Goal: Task Accomplishment & Management: Manage account settings

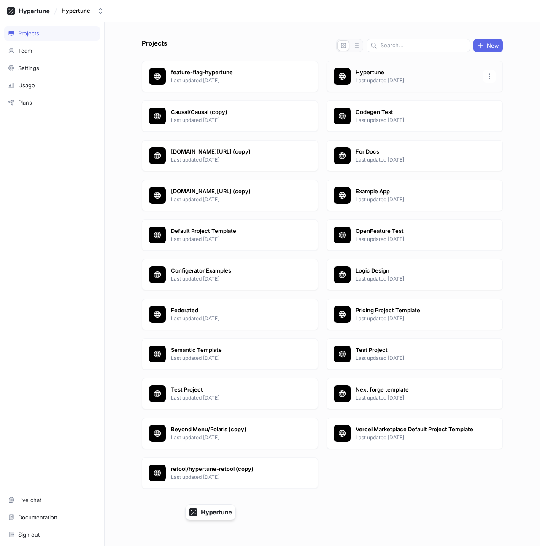
click at [371, 76] on p "Hypertune" at bounding box center [417, 72] width 122 height 8
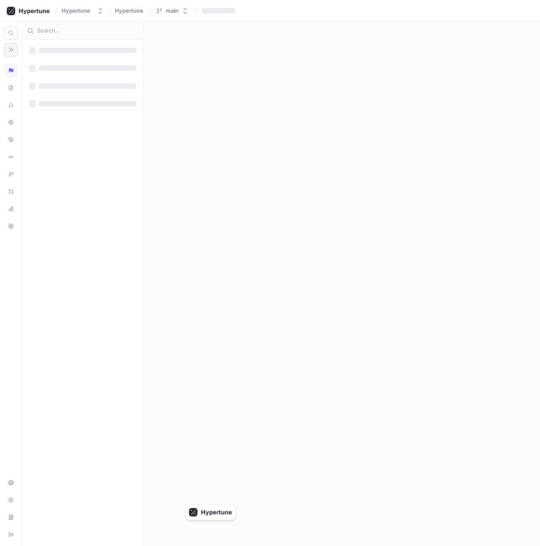
click at [6, 50] on button "button" at bounding box center [11, 50] width 14 height 14
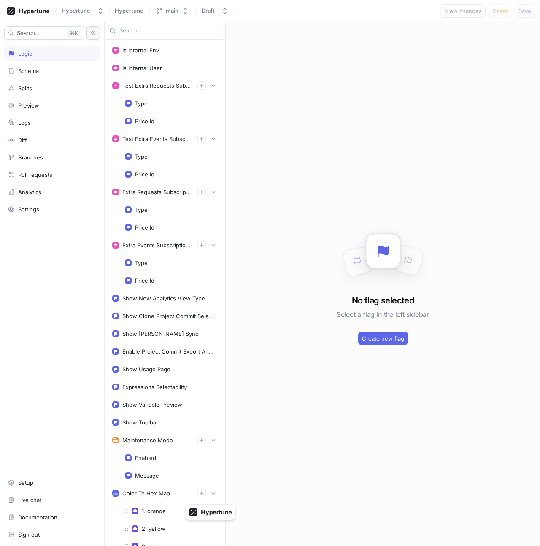
click at [93, 33] on icon "button" at bounding box center [93, 33] width 4 height 4
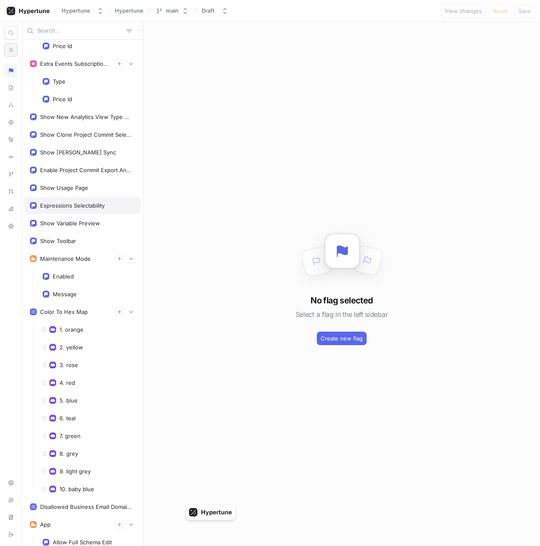
scroll to position [211, 0]
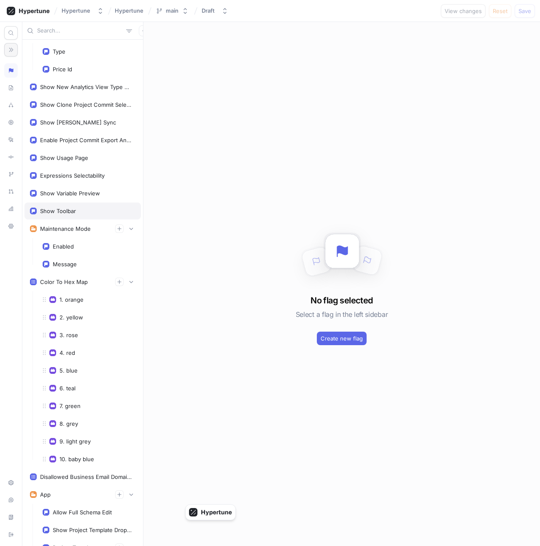
click at [73, 210] on div "Show Toolbar" at bounding box center [58, 211] width 36 height 7
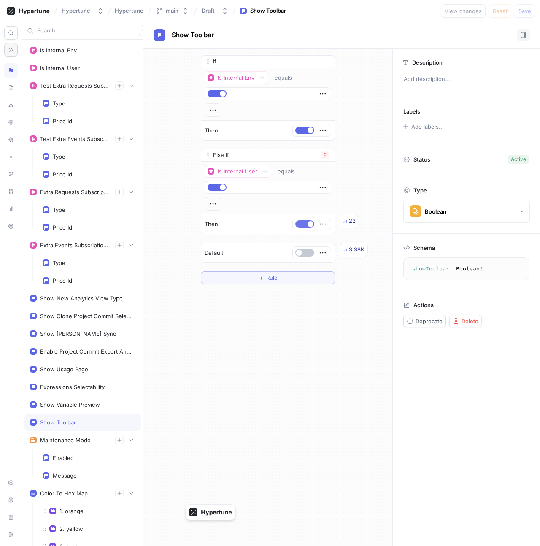
click at [311, 224] on span "button" at bounding box center [311, 224] width 6 height 6
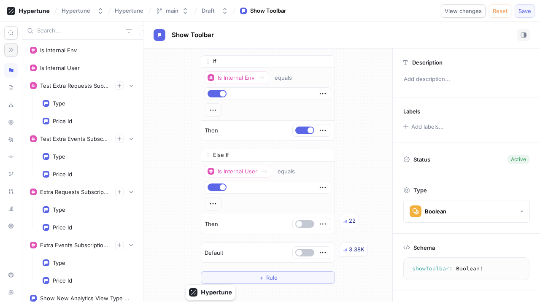
click at [521, 12] on span "Save" at bounding box center [525, 10] width 13 height 5
click at [304, 224] on button "button" at bounding box center [304, 224] width 19 height 8
click at [520, 12] on span "Save" at bounding box center [525, 10] width 13 height 5
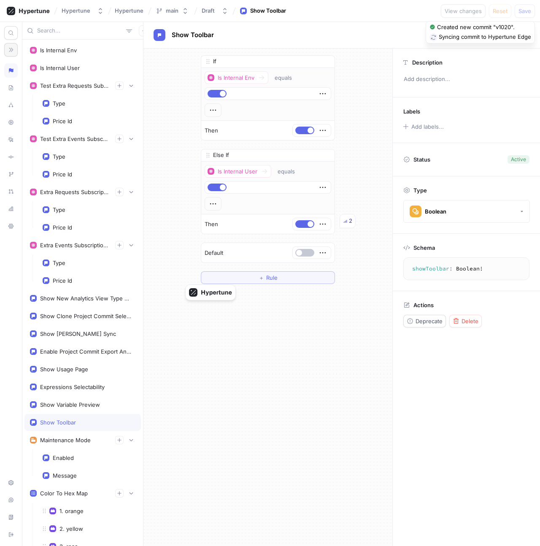
click at [371, 222] on div "If Is Internal Env equals Then Else If Is Internal User equals Then 2 To pick u…" at bounding box center [267, 170] width 249 height 242
click at [5, 54] on button "button" at bounding box center [11, 50] width 14 height 14
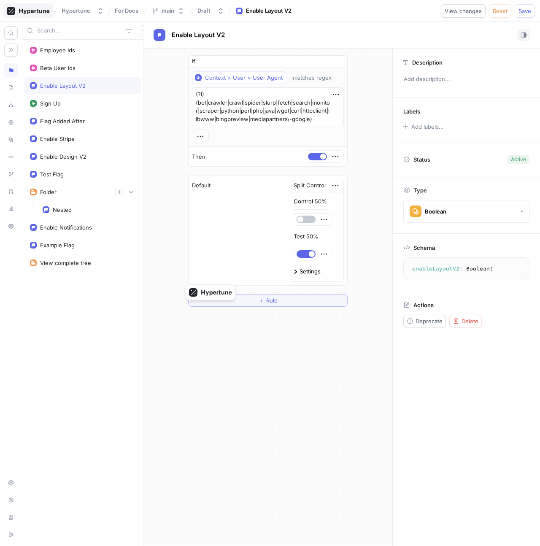
click at [30, 13] on icon at bounding box center [28, 11] width 43 height 8
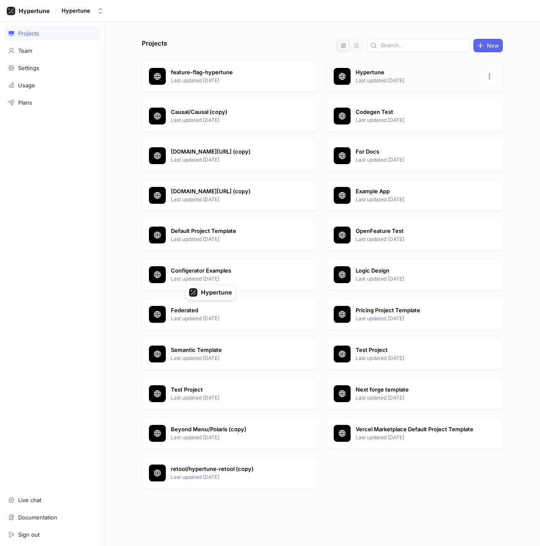
click at [401, 77] on p "Last updated [DATE]" at bounding box center [417, 81] width 122 height 8
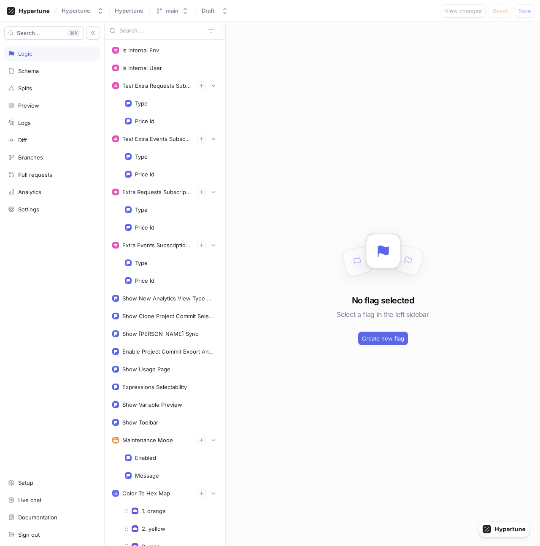
click at [160, 32] on input "text" at bounding box center [162, 31] width 86 height 8
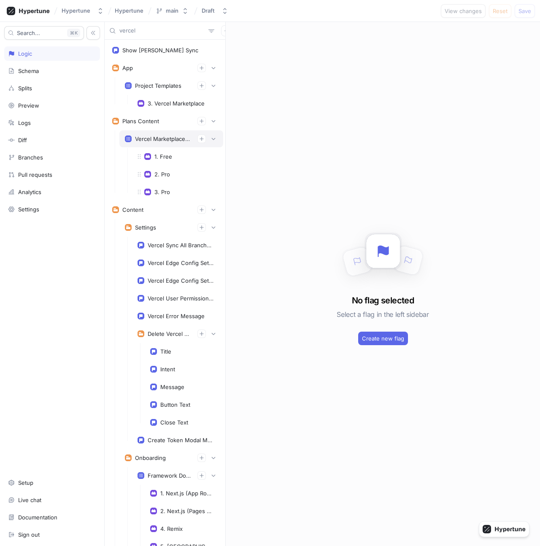
type input "vercel"
click at [156, 141] on div "Vercel Marketplace Billing Plans" at bounding box center [163, 138] width 56 height 7
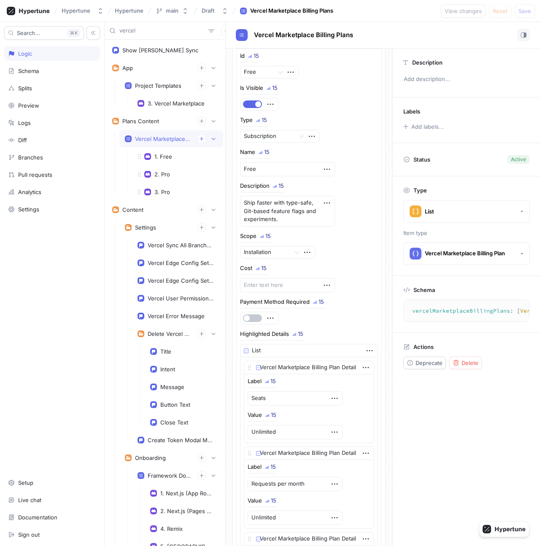
scroll to position [40, 0]
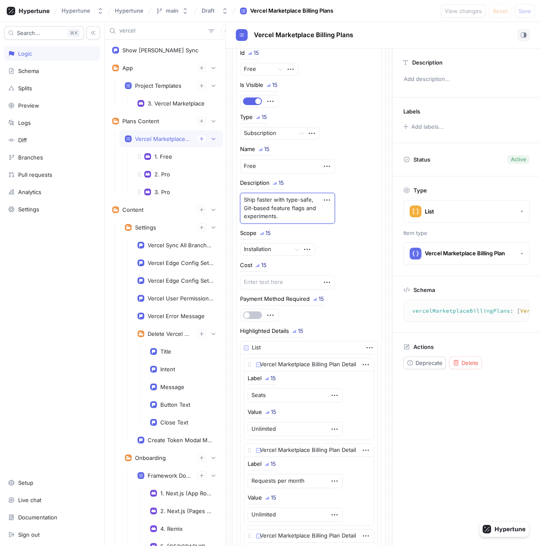
click at [271, 206] on textarea "Ship faster with type-safe, Git-based feature flags and experiments." at bounding box center [287, 208] width 95 height 31
click at [284, 212] on textarea "Ship faster with type-safe, Git-based feature flags and experiments." at bounding box center [287, 208] width 95 height 31
click at [268, 217] on textarea "Ship faster with type-safe, Git-based feature flags and experiments." at bounding box center [287, 208] width 95 height 31
click at [270, 218] on textarea "Ship faster with type-safe, Git-based feature flags and experiments." at bounding box center [287, 208] width 95 height 31
type textarea "x"
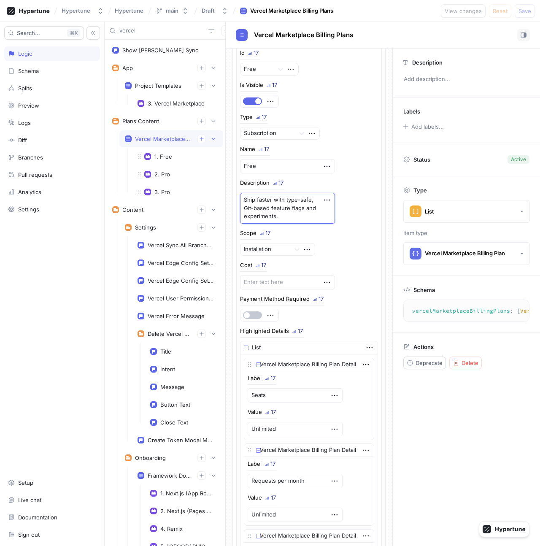
type textarea "Ship faster with type-safe, Git-based feature flags experiments."
type textarea "x"
type textarea "Ship faster with type-safe, Git-based feature flagsexperiments."
type textarea "x"
type textarea "Ship faster with type-safe, Git-based feature flags,experiments."
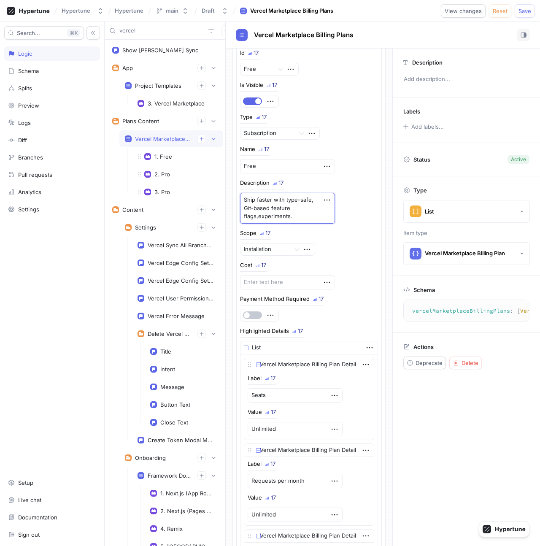
type textarea "x"
type textarea "Ship faster with type-safe, Git-based feature flags, experiments"
type textarea "x"
type textarea "Ship faster with type-safe, Git-based feature flags, experiments,"
type textarea "x"
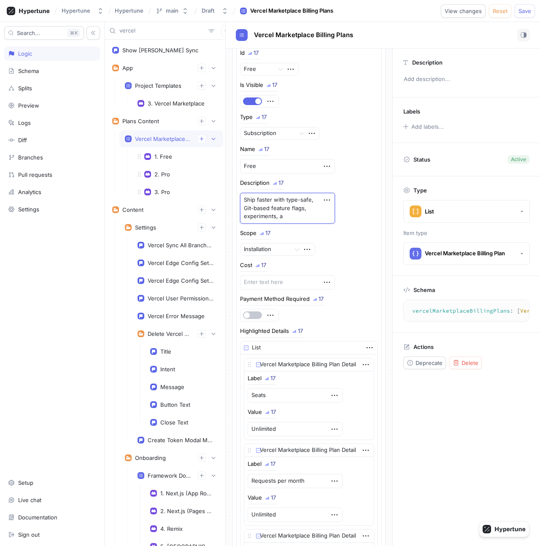
type textarea "Ship faster with type-safe, Git-based feature flags, experiments, an"
type textarea "x"
type textarea "Ship faster with type-safe, Git-based feature flags, experiments, [PERSON_NAME]"
type textarea "x"
type textarea "Ship faster with type-safe, Git-based feature flags, experiments, anal"
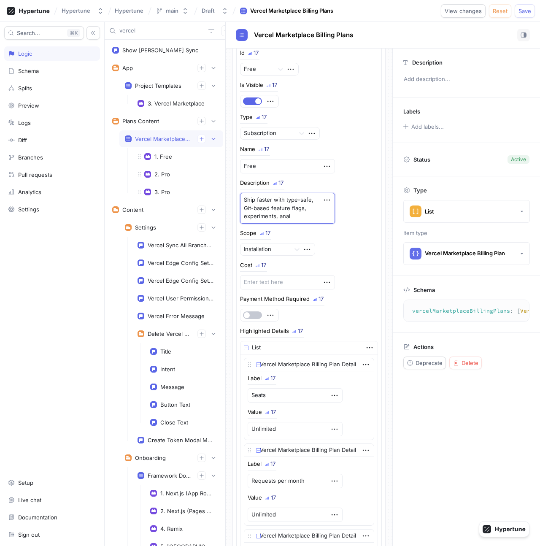
type textarea "x"
type textarea "Ship faster with type-safe, Git-based feature flags, experiments, analyt"
type textarea "x"
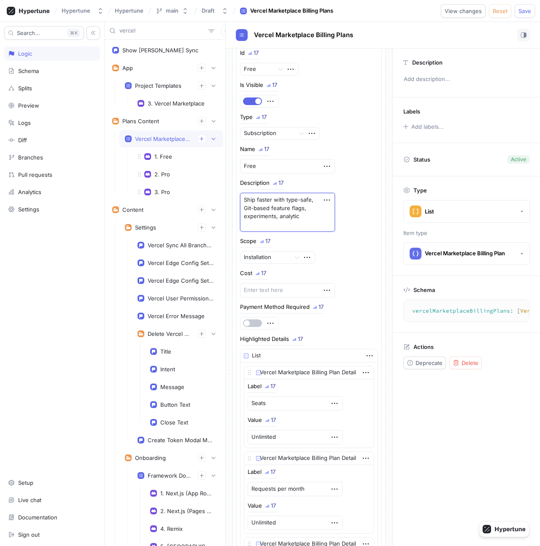
type textarea "Ship faster with type-safe, Git-based feature flags, experiments, analytics"
type textarea "x"
type textarea "Ship faster with type-safe, Git-based feature flags, experiments, analytics,"
type textarea "x"
type textarea "Ship faster with type-safe, Git-based feature flags, experiments, analytics,"
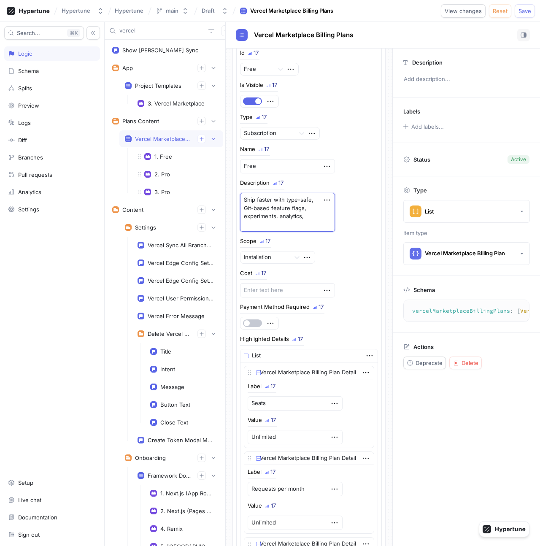
type textarea "x"
type textarea "Ship faster with type-safe, Git-based feature flags, experiments, analytics, a"
type textarea "x"
type textarea "Ship faster with type-safe, Git-based feature flags, experiments, analytics, and"
type textarea "x"
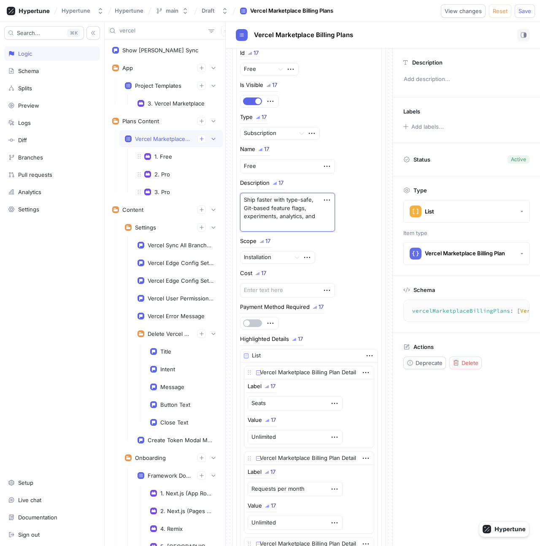
type textarea "Ship faster with type-safe, Git-based feature flags, experiments, analytics, and"
type textarea "x"
type textarea "Ship faster with type-safe, Git-based feature flags, experiments, analytics, an…"
type textarea "x"
type textarea "Ship faster with type-safe, Git-based feature flags, experiments, analytics, an…"
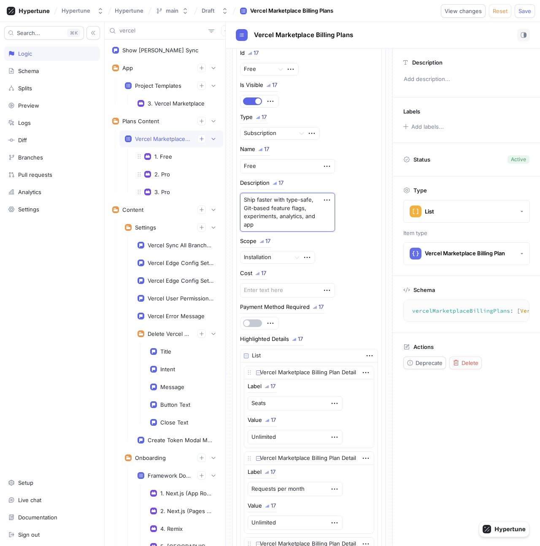
type textarea "x"
type textarea "Ship faster with type-safe, Git-based feature flags, experiments, analytics, an…"
type textarea "x"
type textarea "Ship faster with type-safe, Git-based feature flags, experiments, analytics, an…"
type textarea "x"
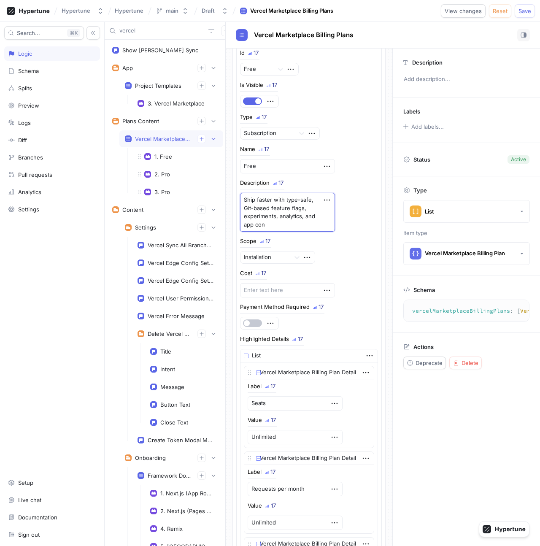
type textarea "Ship faster with type-safe, Git-based feature flags, experiments, analytics, an…"
type textarea "x"
type textarea "Ship faster with type-safe, Git-based feature flags, experiments, analytics, an…"
type textarea "x"
type textarea "Ship faster with type-safe, Git-based feature flags, experiments, analytics, an…"
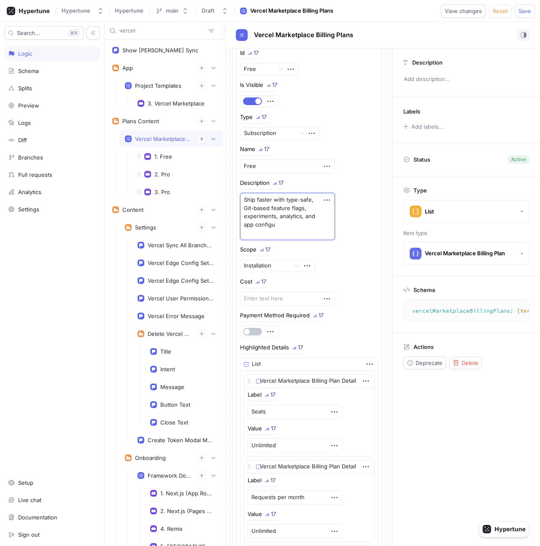
type textarea "x"
type textarea "Ship faster with type-safe, Git-based feature flags, experiments, analytics, an…"
type textarea "x"
type textarea "Ship faster with type-safe, Git-based feature flags, experiments, analytics, an…"
type textarea "x"
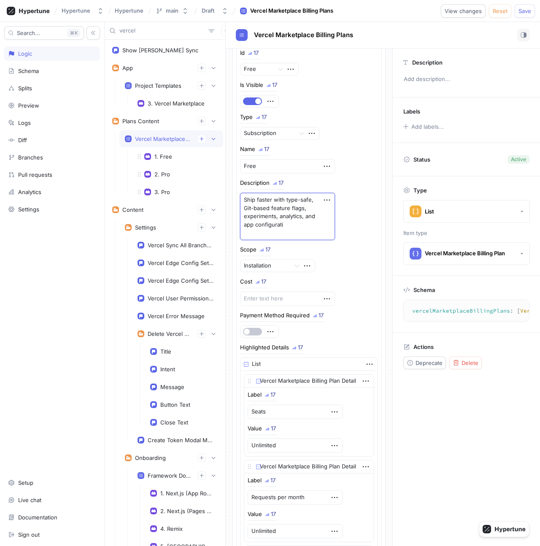
type textarea "Ship faster with type-safe, Git-based feature flags, experiments, analytics, an…"
type textarea "x"
type textarea "Ship faster with type-safe, Git-based feature flags, experiments, analytics, an…"
type textarea "x"
type textarea "Ship faster with type-safe, Git-based feature flags, experiments, analytics, an…"
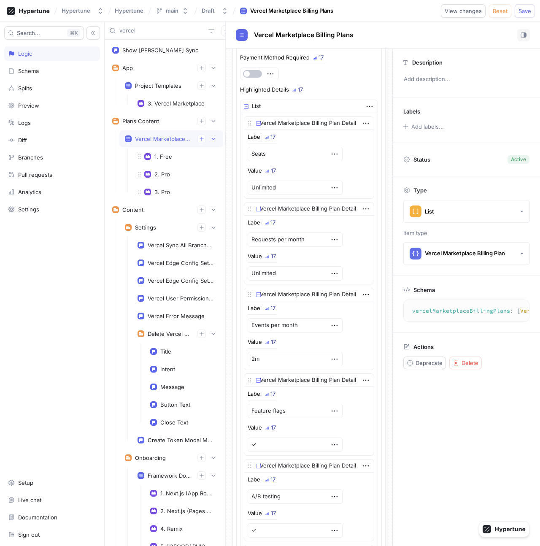
scroll to position [382, 0]
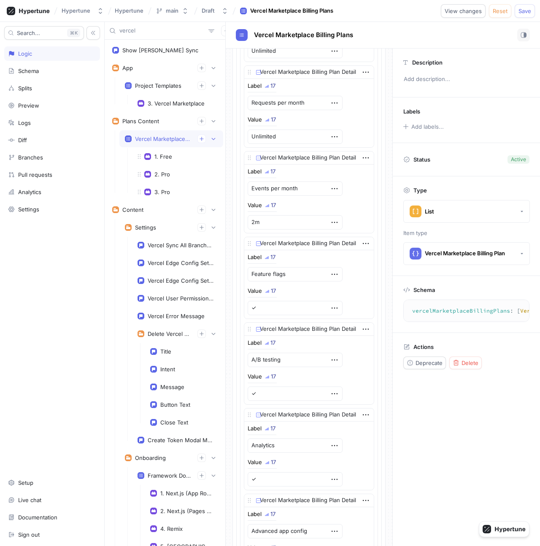
type textarea "x"
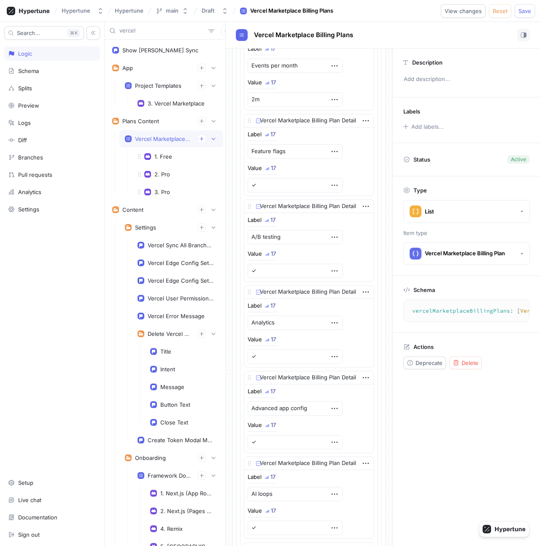
scroll to position [584, 0]
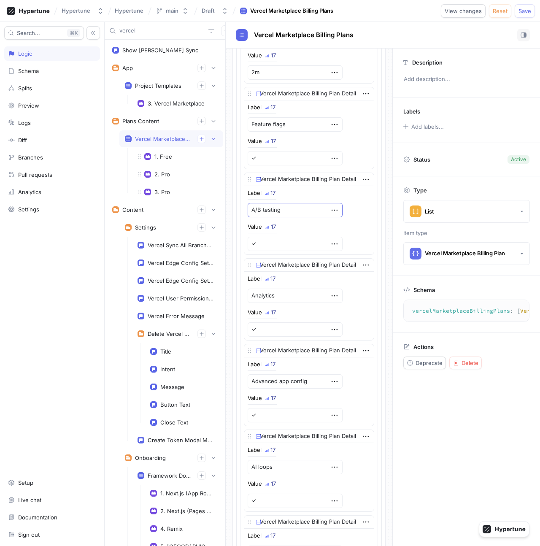
type textarea "Ship faster with type-safe, Git-based feature flags, experiments, analytics, an…"
click at [293, 207] on textarea "A/B testing" at bounding box center [295, 210] width 95 height 14
type textarea "x"
type textarea "E"
type textarea "x"
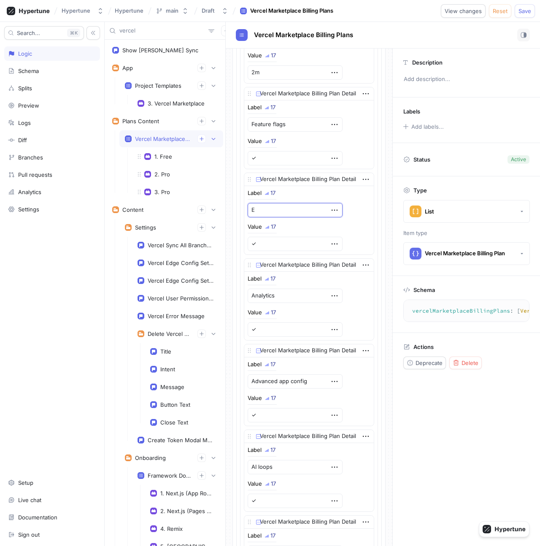
type textarea "Ex"
type textarea "x"
type textarea "Exp"
type textarea "x"
type textarea "Exper"
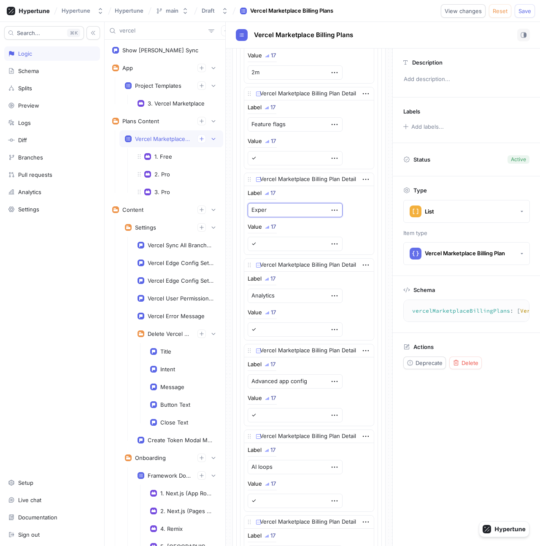
type textarea "x"
type textarea "Experi"
type textarea "x"
type textarea "Experim"
type textarea "x"
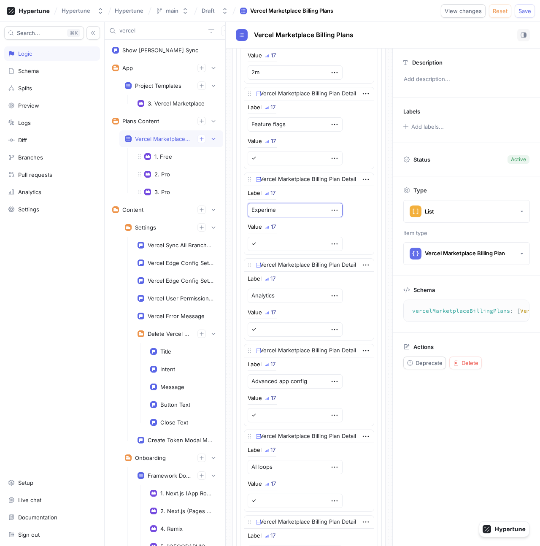
type textarea "Experimen"
type textarea "x"
type textarea "Experiment"
type textarea "x"
type textarea "Experimenta"
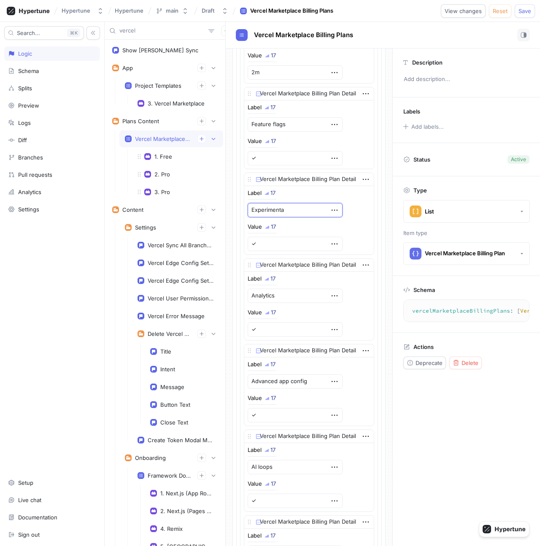
type textarea "x"
type textarea "Experimentati"
type textarea "x"
type textarea "Experimentatio"
type textarea "x"
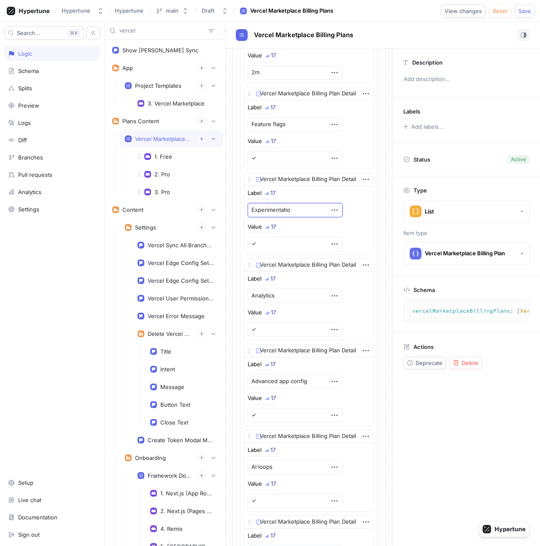
type textarea "Experimentation"
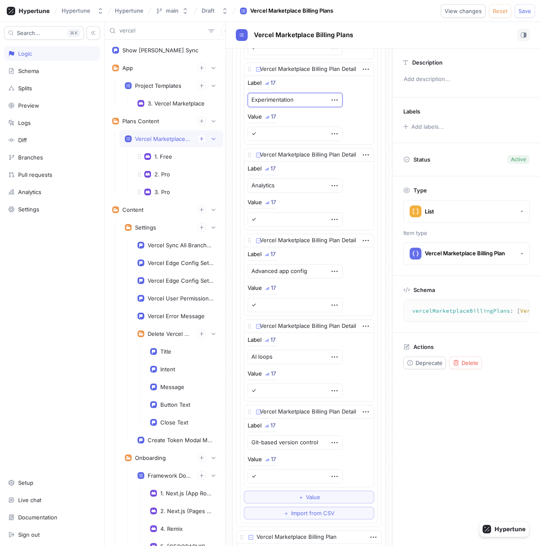
type textarea "x"
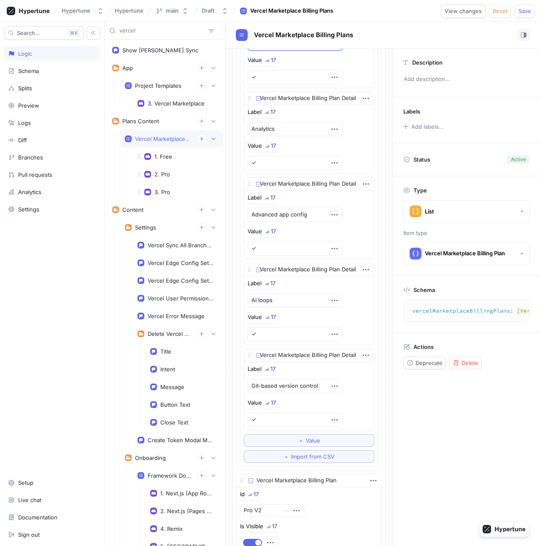
scroll to position [758, 0]
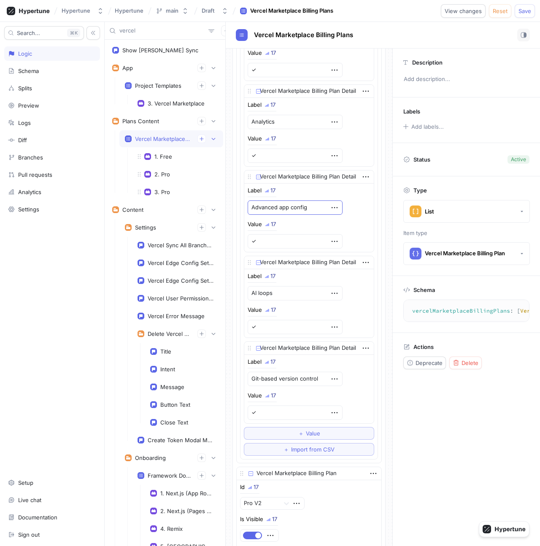
type textarea "Experimentation"
click at [300, 207] on textarea "Advanced app config" at bounding box center [295, 207] width 95 height 14
type textarea "x"
type textarea "App config"
type textarea "x"
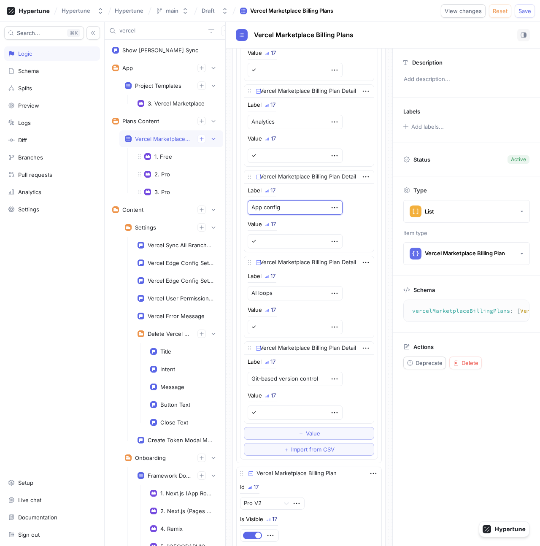
type textarea "App configu"
type textarea "x"
type textarea "App configura"
type textarea "x"
type textarea "App configurati"
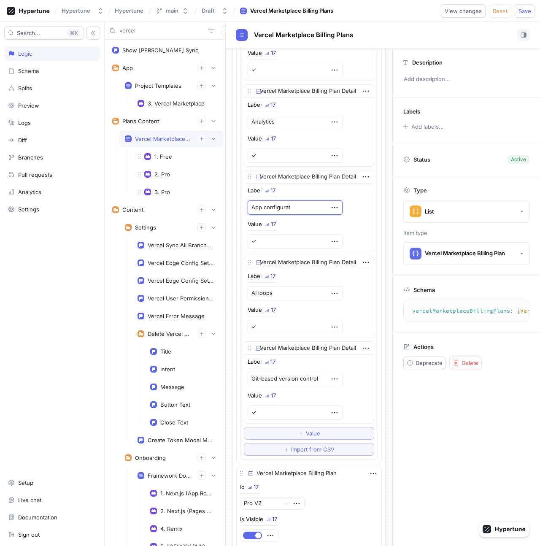
type textarea "x"
type textarea "App configuratio"
type textarea "x"
type textarea "App configuration"
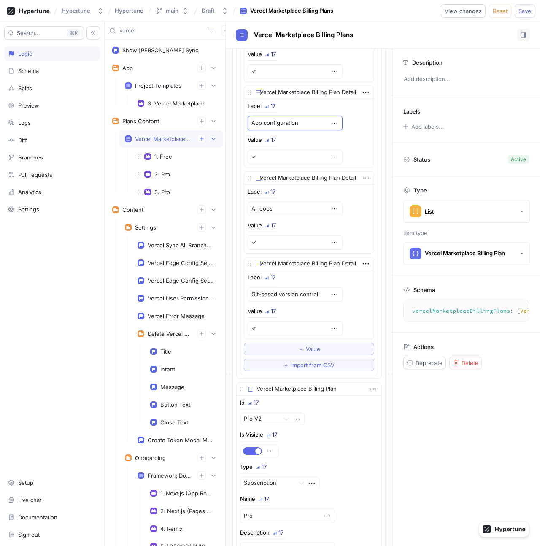
scroll to position [857, 0]
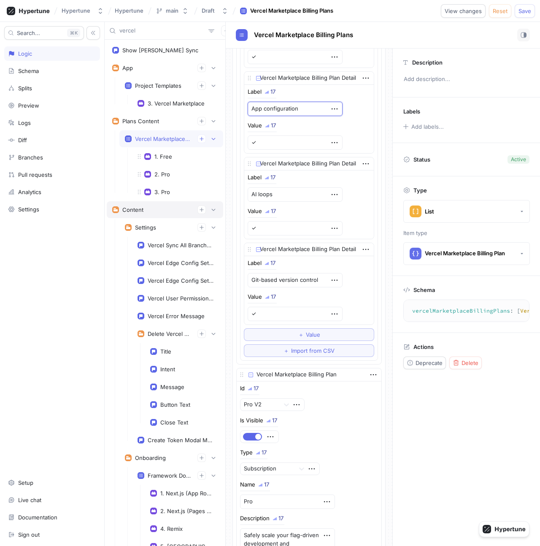
type textarea "x"
type textarea "App configuration"
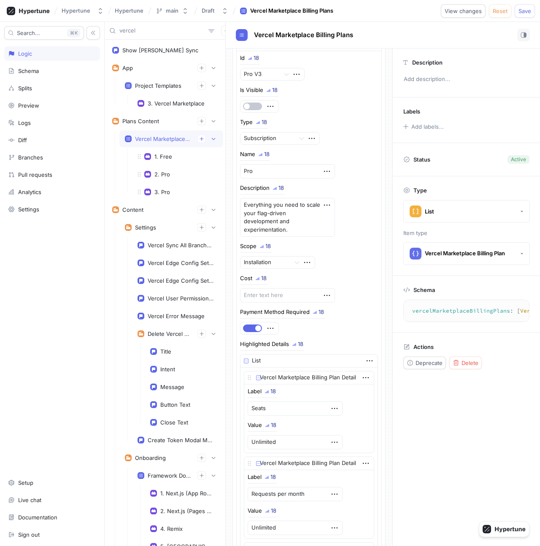
scroll to position [2300, 0]
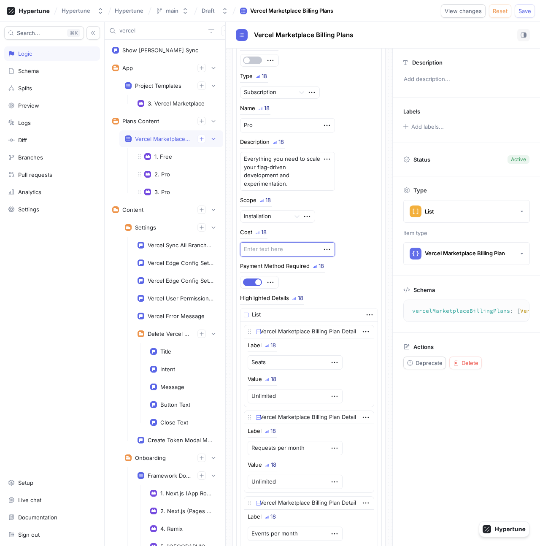
click at [280, 247] on textarea at bounding box center [287, 249] width 95 height 14
type textarea "x"
type textarea "$"
type textarea "x"
type textarea "$1"
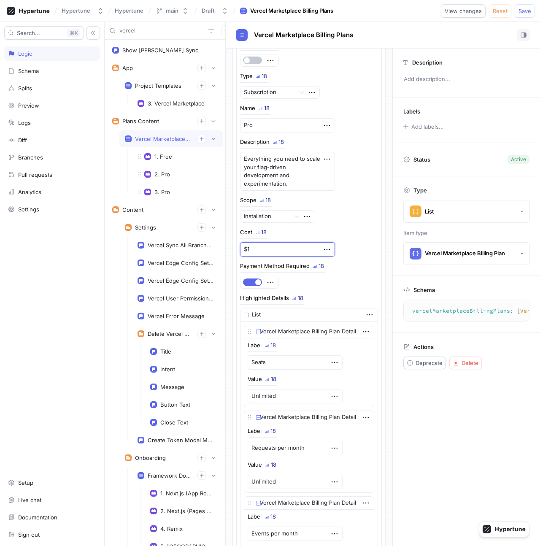
type textarea "x"
type textarea "$15"
type textarea "x"
type textarea "$150"
type textarea "x"
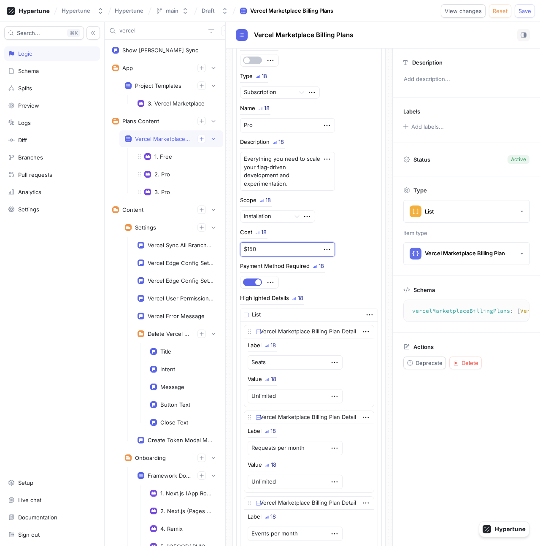
type textarea "$150"
type textarea "x"
type textarea "$150 /"
type textarea "x"
type textarea "$150 /"
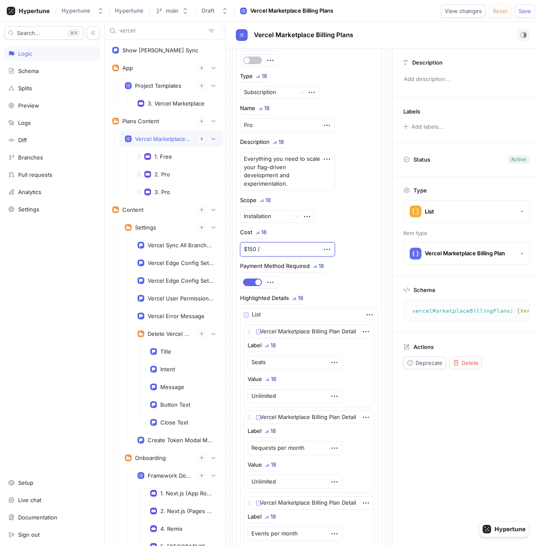
type textarea "x"
type textarea "$150 / m"
type textarea "x"
type textarea "$150 / mo"
type textarea "x"
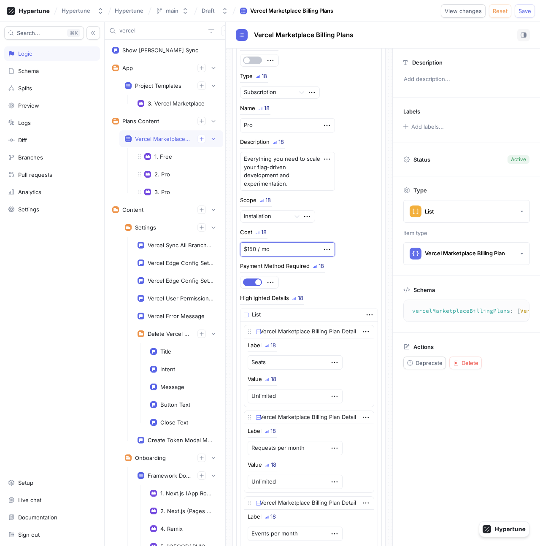
type textarea "$150 / mo"
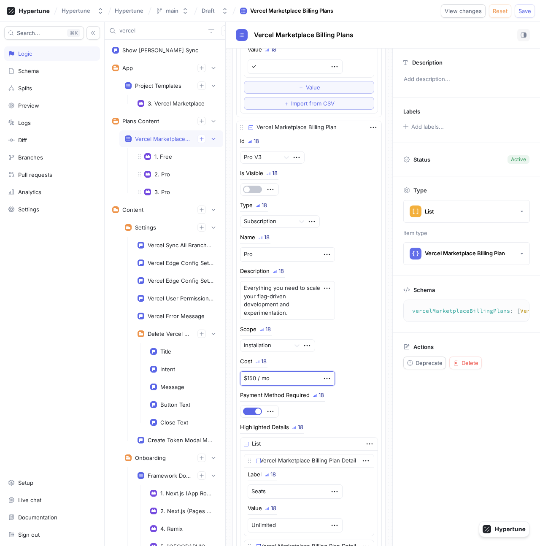
scroll to position [2186, 0]
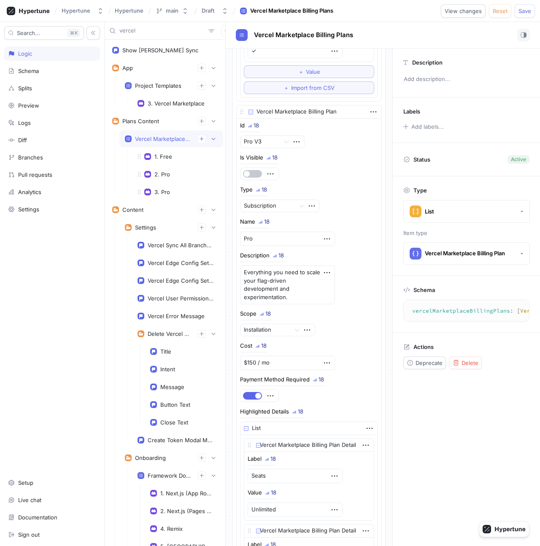
click at [355, 212] on div "Type 18 Subscription" at bounding box center [309, 199] width 138 height 25
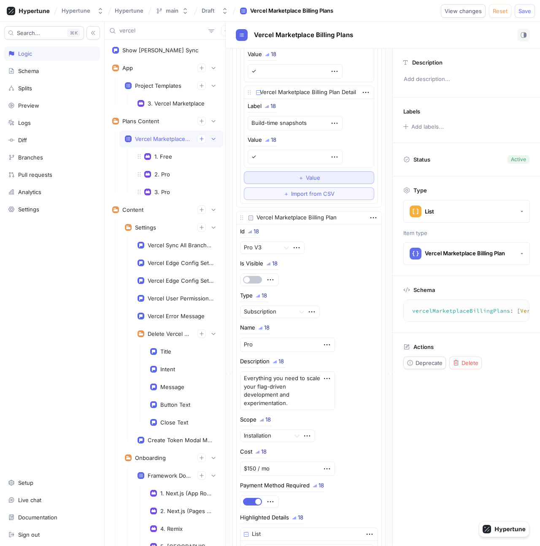
scroll to position [2070, 0]
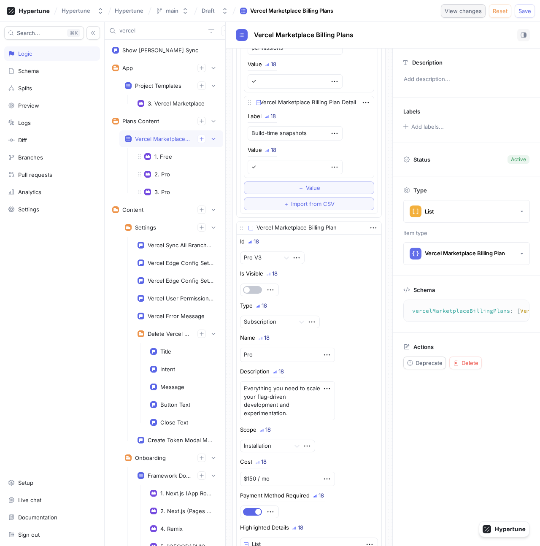
click at [464, 11] on span "View changes" at bounding box center [463, 10] width 37 height 5
type textarea "x"
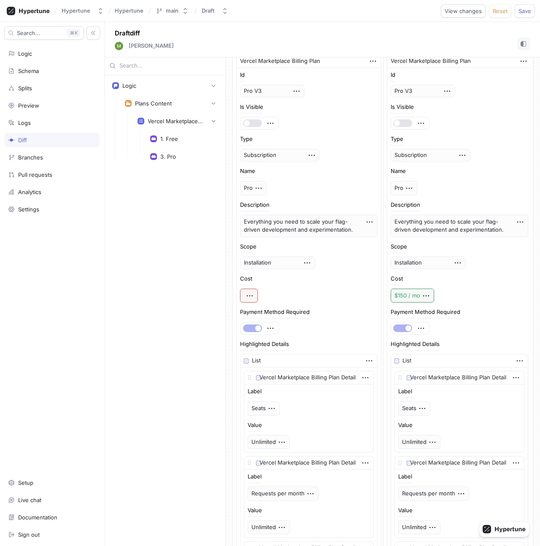
scroll to position [1169, 0]
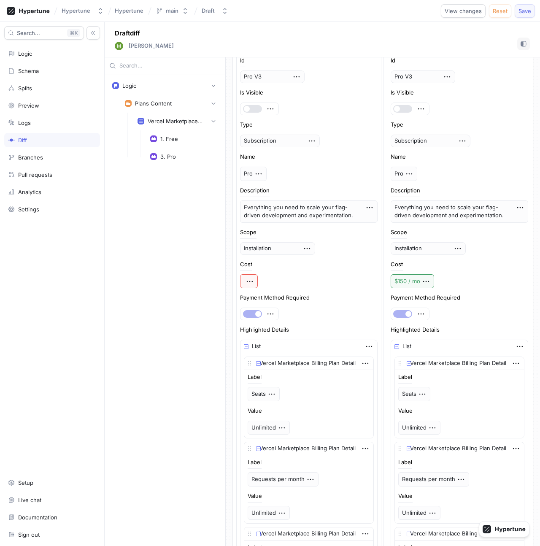
click at [527, 12] on span "Save" at bounding box center [525, 10] width 13 height 5
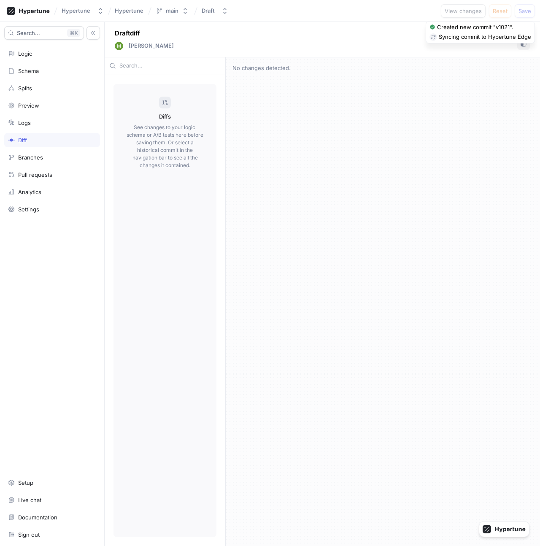
scroll to position [0, 0]
click at [30, 55] on div "Logic" at bounding box center [25, 53] width 14 height 7
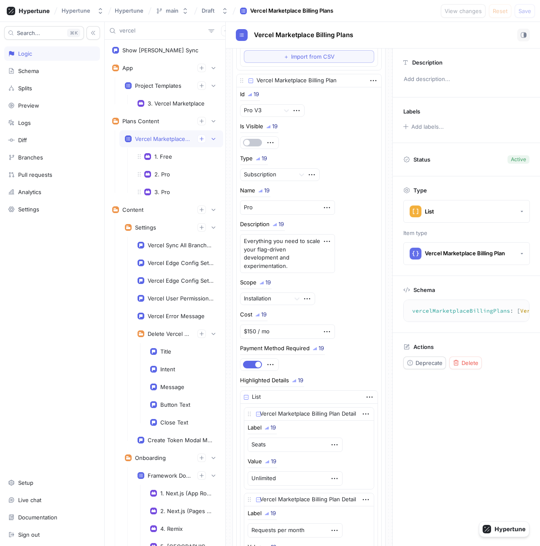
scroll to position [2233, 0]
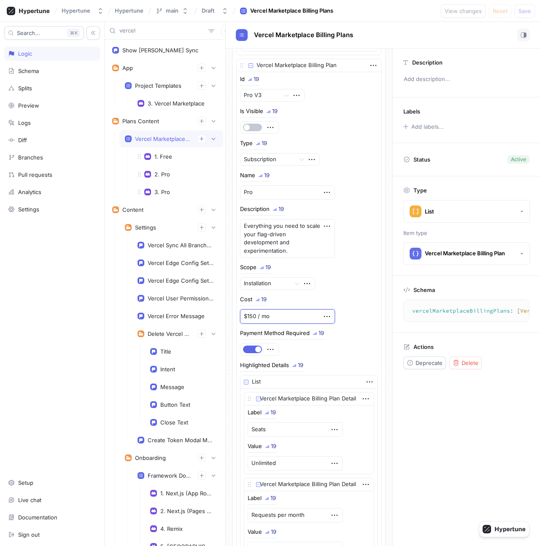
click at [276, 316] on textarea "$150 / mo" at bounding box center [287, 316] width 95 height 14
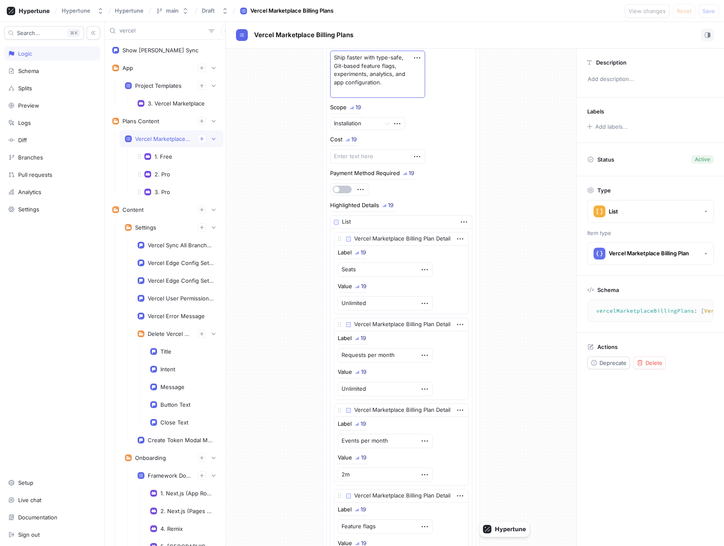
scroll to position [0, 0]
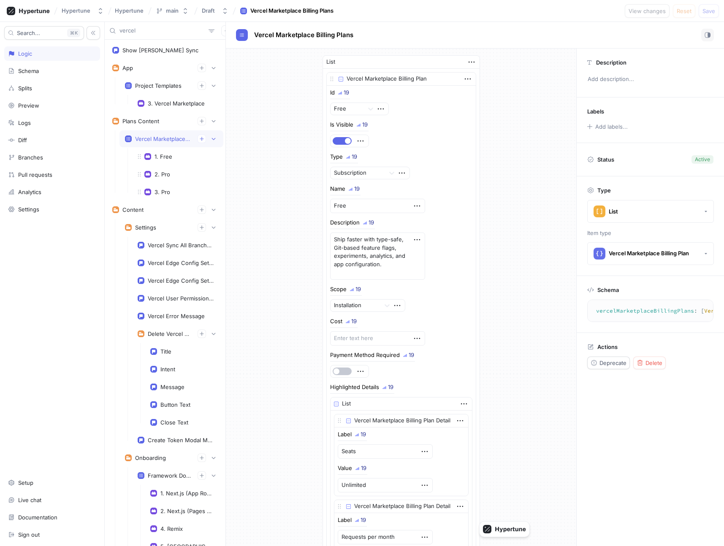
click at [141, 30] on input "vercel" at bounding box center [162, 31] width 86 height 8
type textarea "x"
type input "pl"
type textarea "x"
type input "plan"
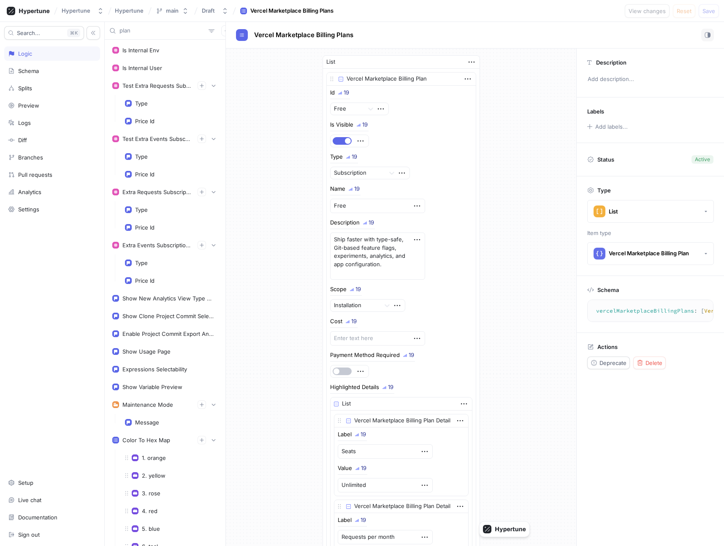
type textarea "x"
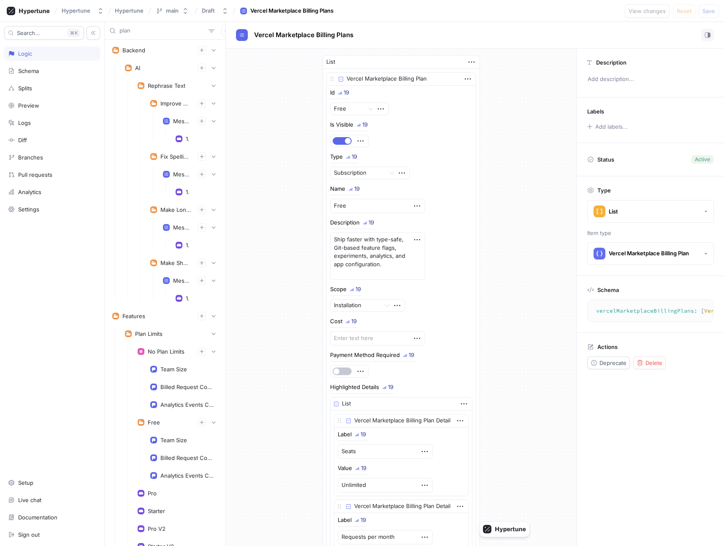
type input "plans"
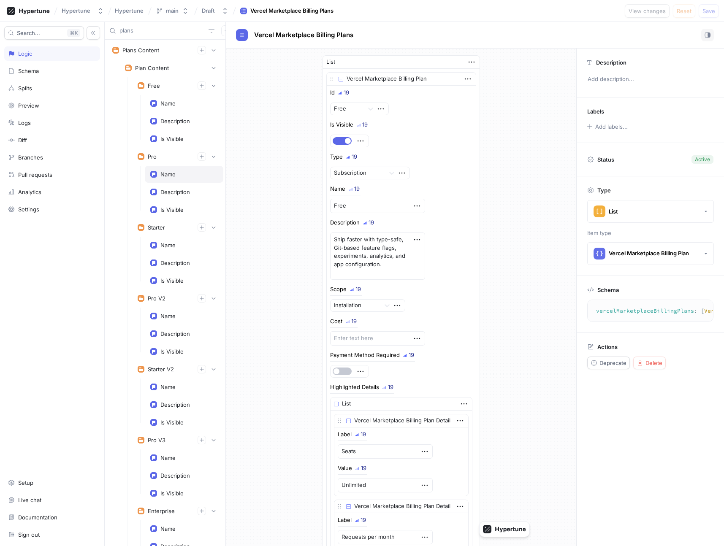
type textarea "x"
type input "plans"
click at [155, 63] on div "Plan Content" at bounding box center [171, 68] width 104 height 17
type textarea "x"
type textarea "planContent(plan: Plan!): PlanContent!"
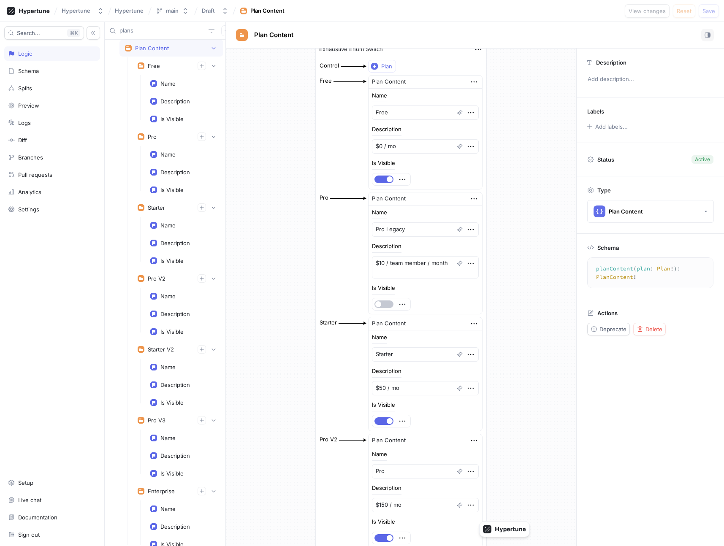
scroll to position [14, 0]
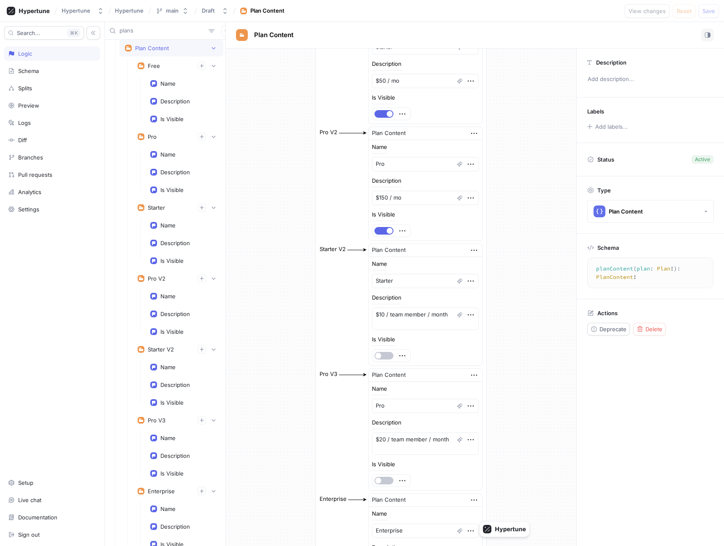
type textarea "x"
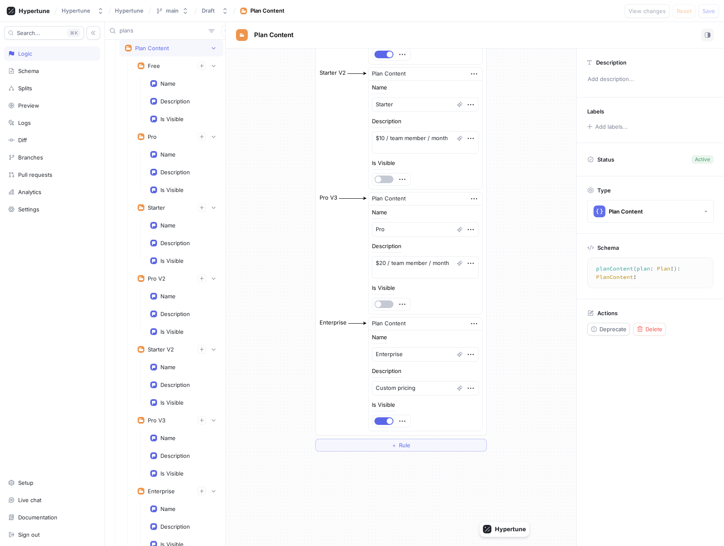
scroll to position [511, 0]
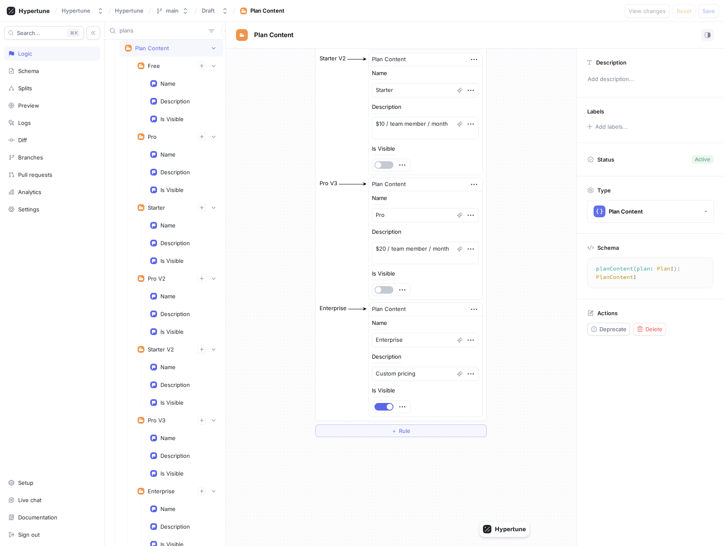
click at [130, 32] on input "plans" at bounding box center [162, 31] width 86 height 8
type input "verc"
type textarea "x"
type input "vercel"
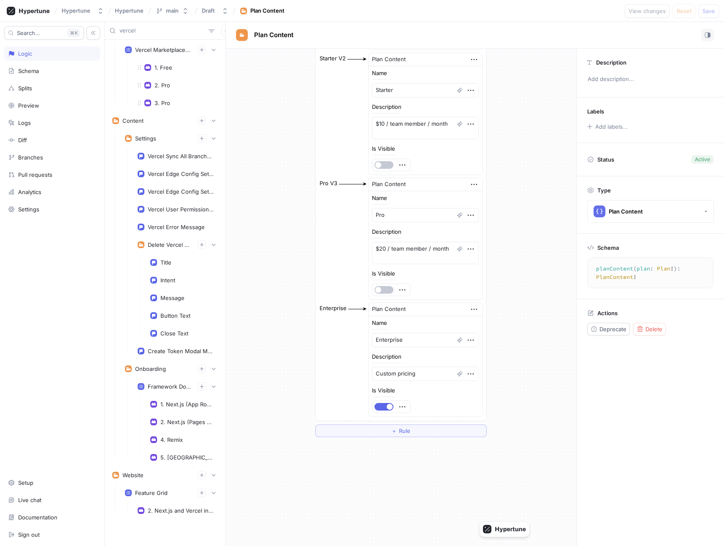
scroll to position [89, 0]
type textarea "x"
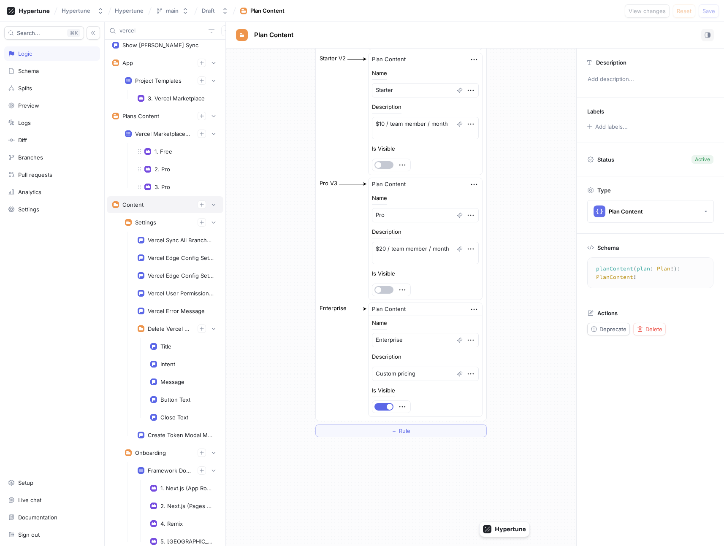
scroll to position [0, 0]
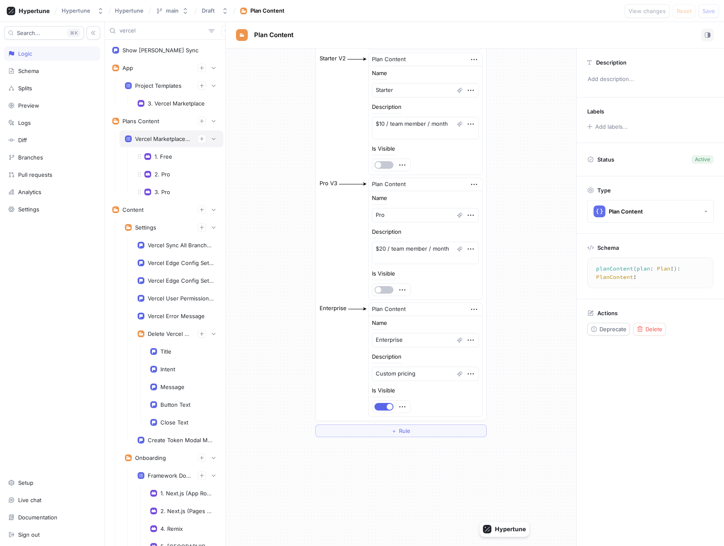
type input "vercel"
click at [148, 140] on div "Vercel Marketplace Billing Plans" at bounding box center [163, 138] width 56 height 7
type textarea "x"
type textarea "vercelMarketplaceBillingPlans: [VercelMarketplaceBillingPlan!]!"
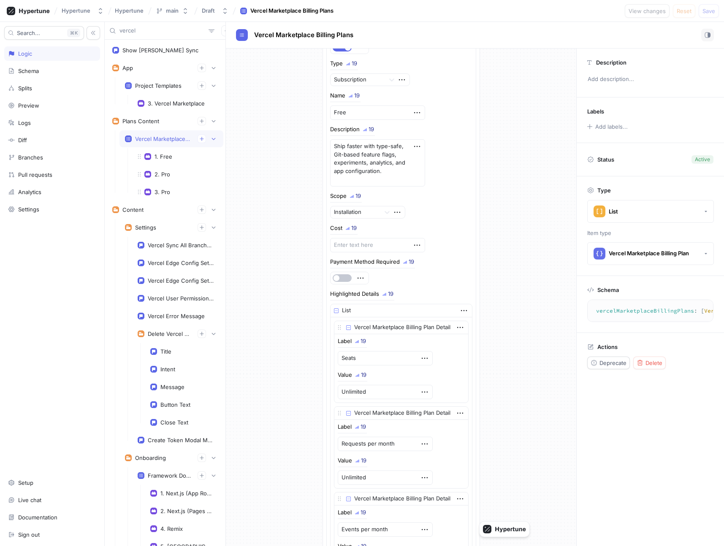
scroll to position [103, 0]
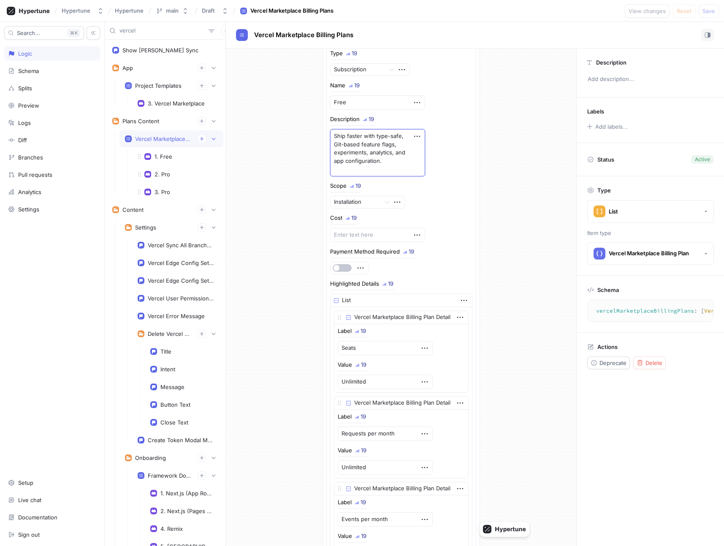
click at [384, 172] on textarea "Ship faster with type-safe, Git-based feature flags, experiments, analytics, an…" at bounding box center [377, 152] width 95 height 47
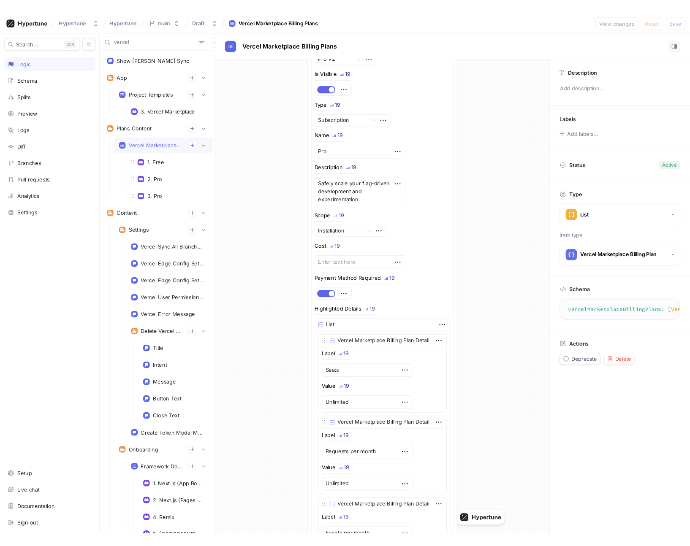
scroll to position [1215, 0]
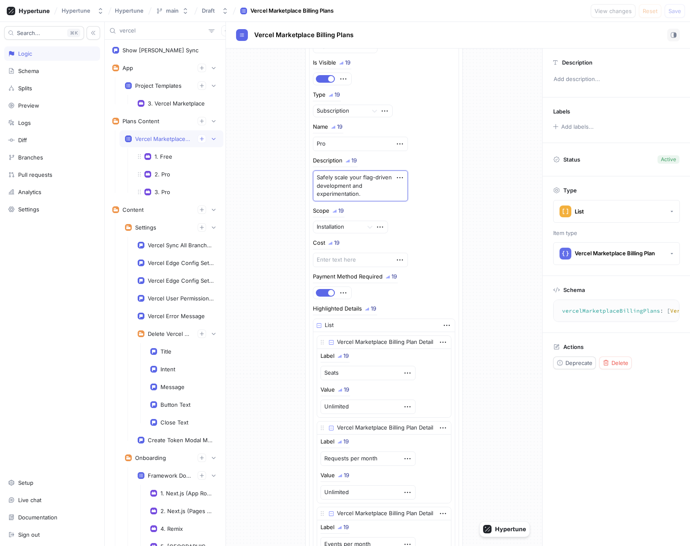
click at [367, 171] on textarea "Safely scale your flag-driven development and experimentation." at bounding box center [360, 186] width 95 height 31
drag, startPoint x: 336, startPoint y: 179, endPoint x: 309, endPoint y: 178, distance: 27.5
click at [309, 178] on div "Vercel Marketplace Billing Plan Id 19 Pro V2 Is Visible 19 Type 19 Subscription…" at bounding box center [384, 541] width 150 height 1063
click at [341, 180] on textarea "Safely scale your flag-driven development and experimentation." at bounding box center [360, 186] width 95 height 31
click at [337, 178] on textarea "Safely scale your flag-driven development and experimentation." at bounding box center [360, 186] width 95 height 31
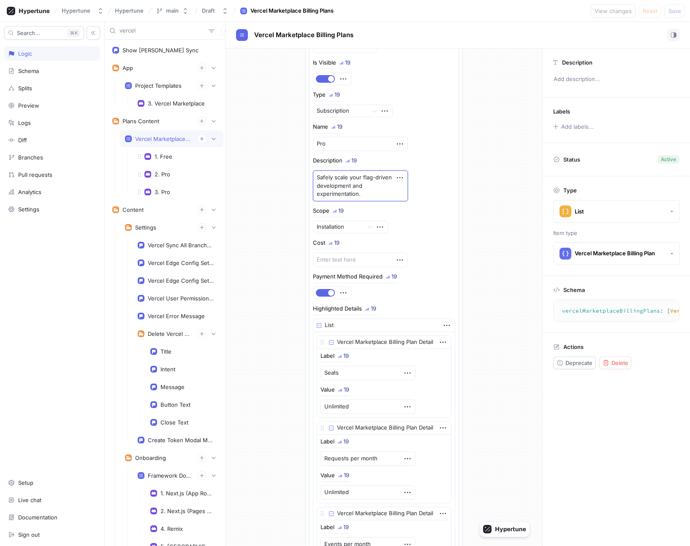
drag, startPoint x: 336, startPoint y: 180, endPoint x: 307, endPoint y: 180, distance: 29.5
click at [307, 180] on div "Vercel Marketplace Billing Plan Id 19 Free Is Visible 19 Type 19 Subscription N…" at bounding box center [384, 518] width 157 height 3329
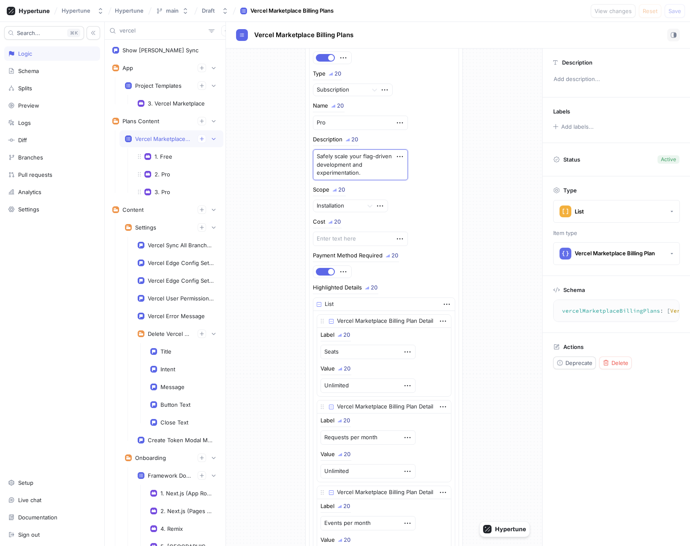
scroll to position [1288, 0]
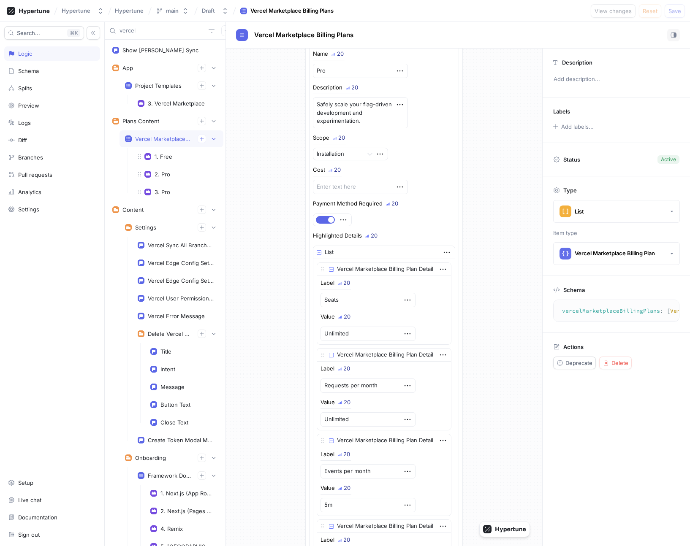
click at [330, 173] on div "Cost 20" at bounding box center [327, 171] width 29 height 9
click at [335, 182] on textarea at bounding box center [360, 187] width 95 height 14
type textarea "x"
type textarea "$"
type textarea "x"
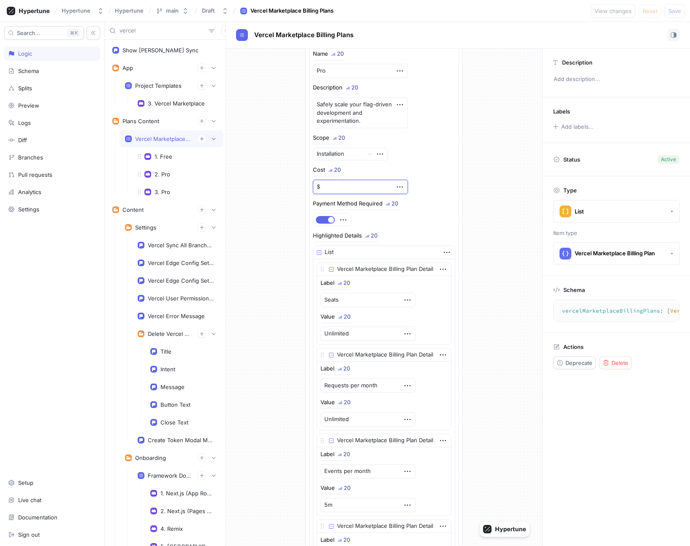
type textarea "$1"
type textarea "x"
type textarea "$150"
type textarea "x"
type textarea "$150"
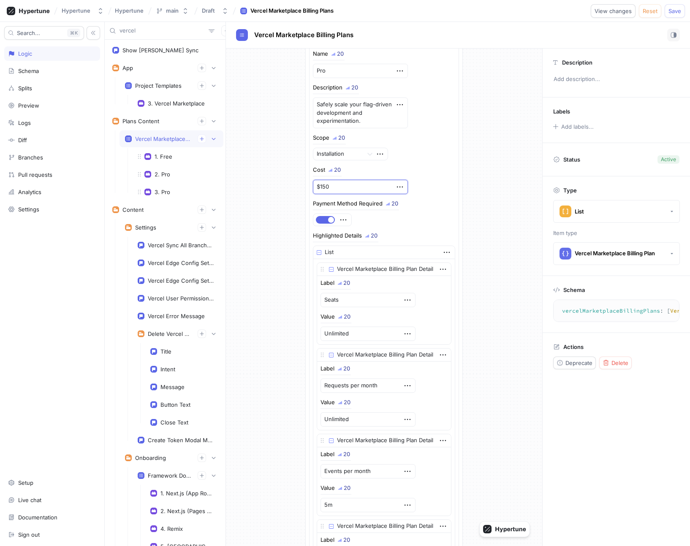
type textarea "x"
type textarea "$150 /"
type textarea "x"
type textarea "$150 / m"
type textarea "x"
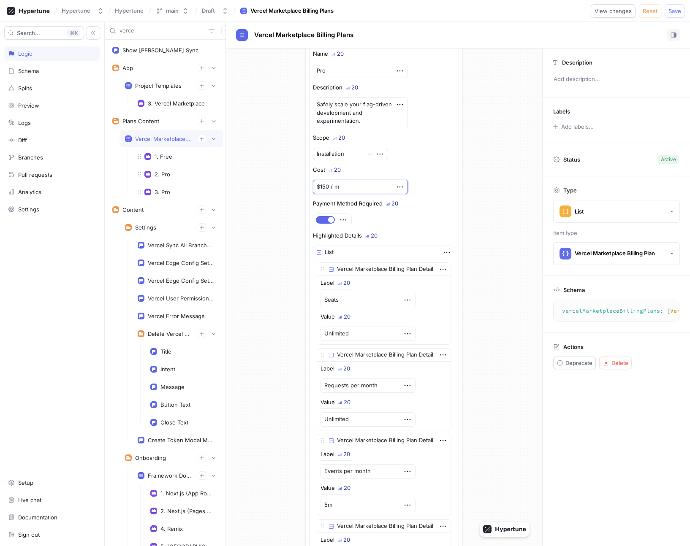
type textarea "$150 / mo"
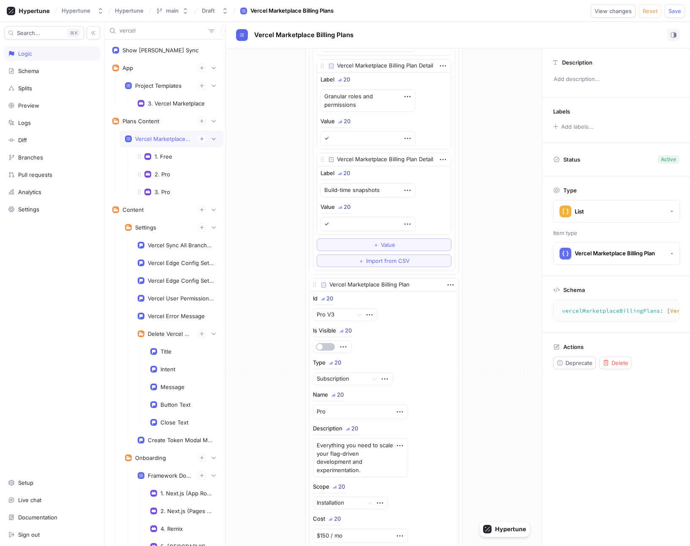
type textarea "x"
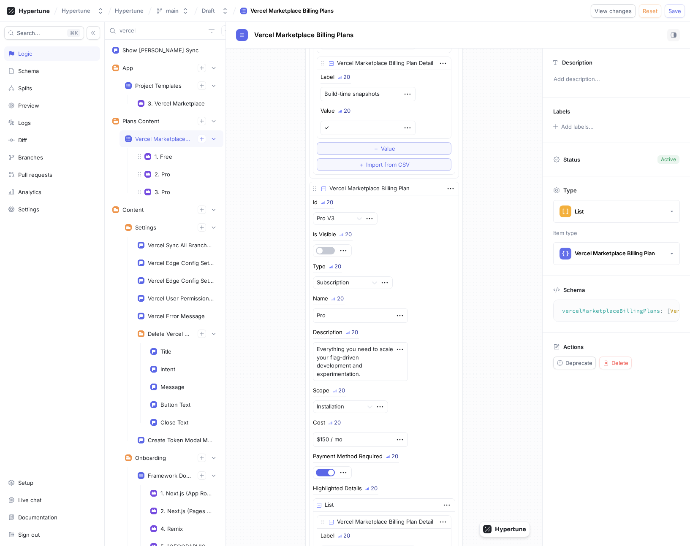
scroll to position [2206, 0]
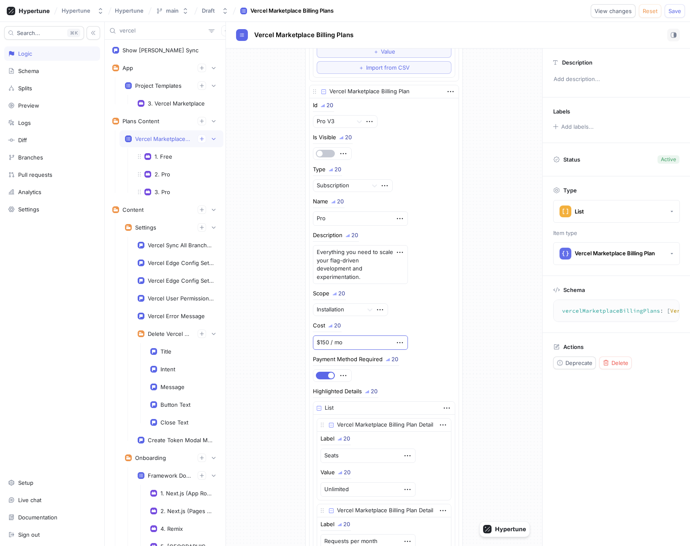
type textarea "$150 / mo"
drag, startPoint x: 366, startPoint y: 342, endPoint x: 284, endPoint y: 341, distance: 81.9
type textarea "x"
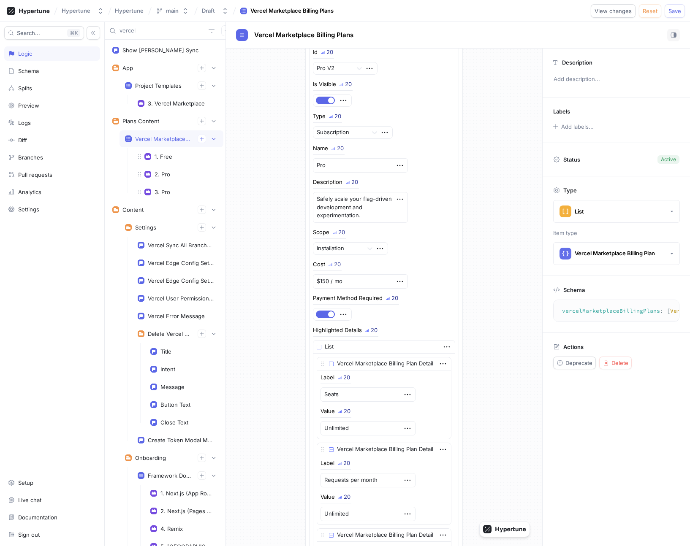
scroll to position [1180, 0]
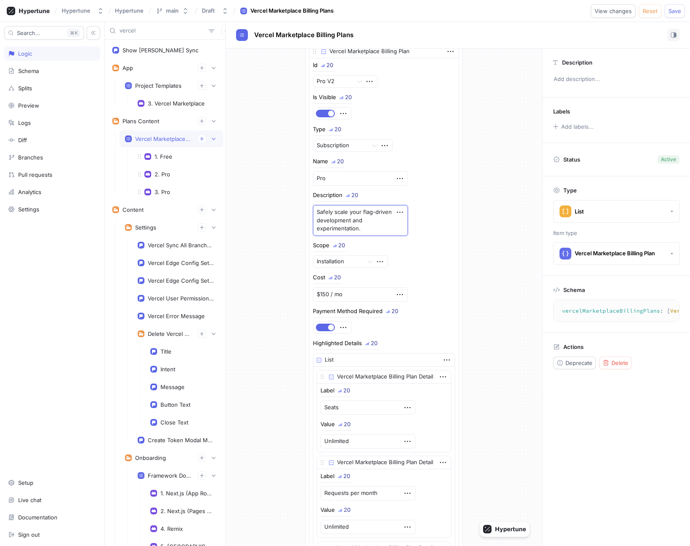
click at [341, 211] on textarea "Safely scale your flag-driven development and experimentation." at bounding box center [360, 220] width 95 height 31
type textarea "x"
drag, startPoint x: 336, startPoint y: 215, endPoint x: 311, endPoint y: 213, distance: 24.1
type textarea "Scale your flag-driven development and experimentation."
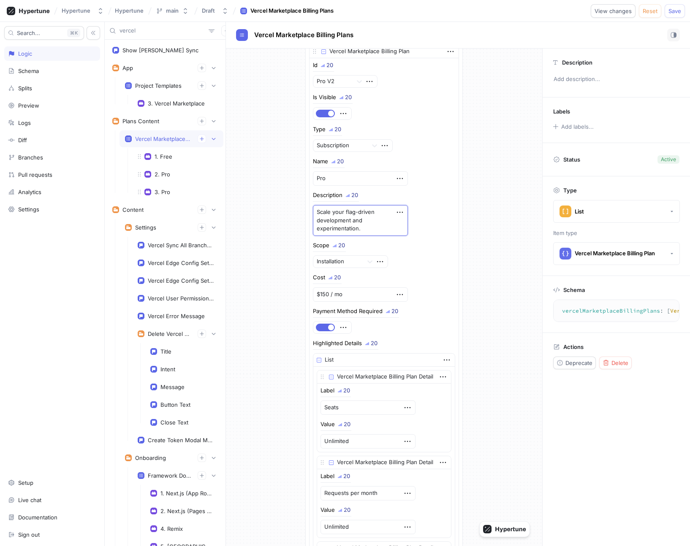
click at [378, 231] on textarea "Scale your flag-driven development and experimentation." at bounding box center [360, 220] width 95 height 31
type textarea "x"
type textarea "Scale your flag-driven development and experimentation"
type textarea "x"
type textarea "Scale your flag-driven development and experimentation"
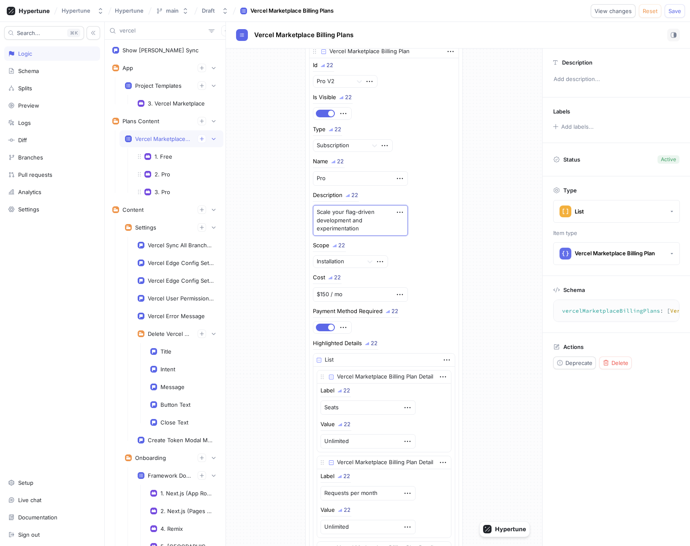
type textarea "x"
type textarea "Scale your flag-driven development and experimentation wi"
type textarea "x"
type textarea "Scale your flag-driven development and experimentation with"
type textarea "x"
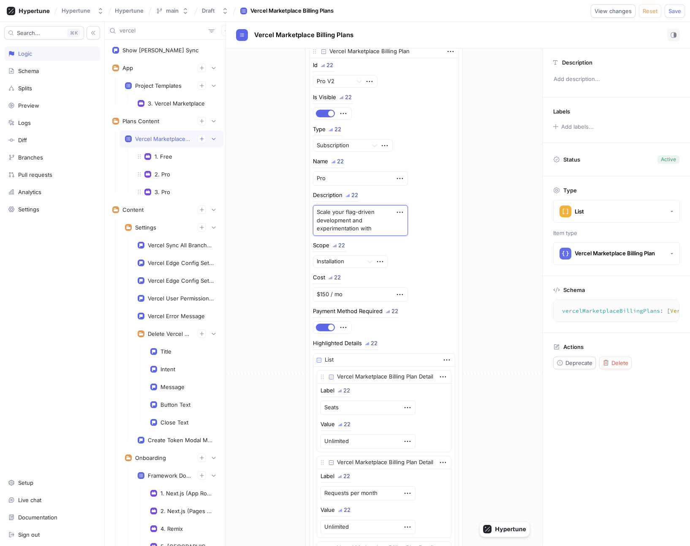
type textarea "Scale your flag-driven development and experimentation with m"
type textarea "x"
type textarea "Scale your flag-driven development and experimentation with mo"
type textarea "x"
type textarea "Scale your flag-driven development and experimentation with more"
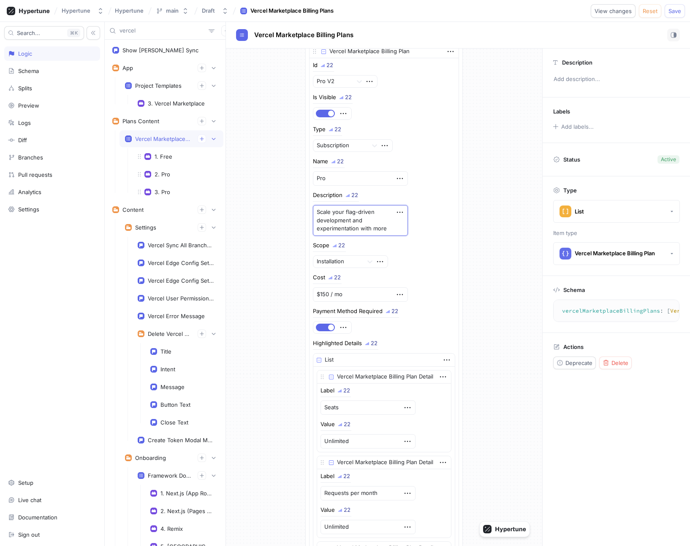
type textarea "x"
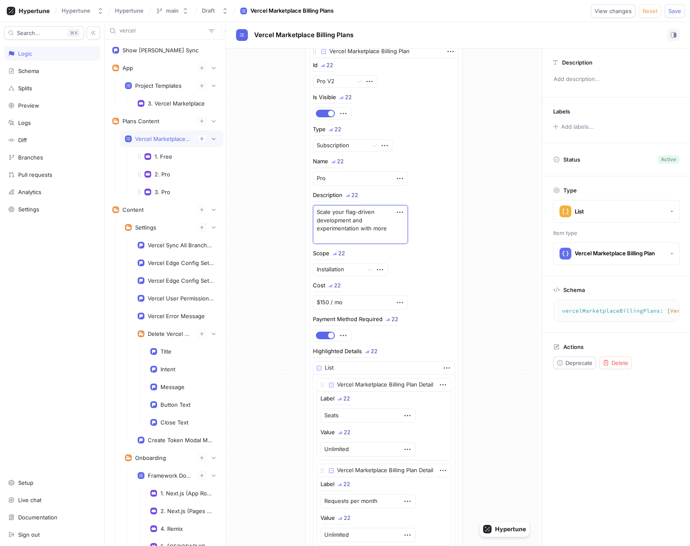
type textarea "Scale your flag-driven development and experimentation with more v"
type textarea "x"
type textarea "Scale your flag-driven development and experimentation with more vent"
type textarea "x"
type textarea "Scale your flag-driven development and experimentation with more vents"
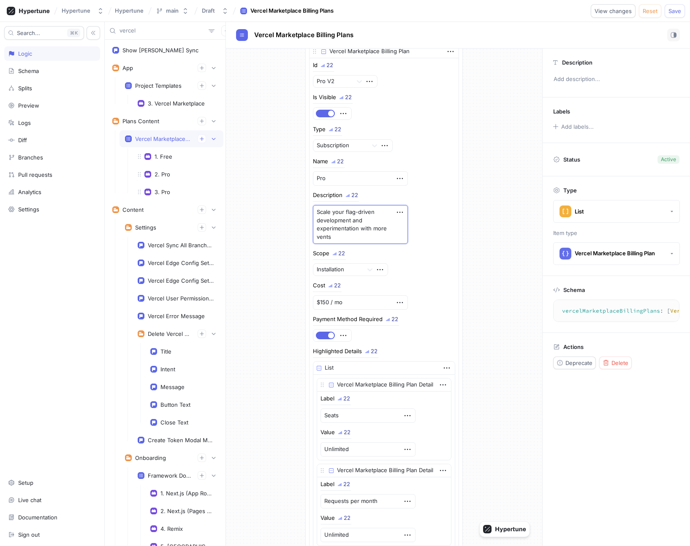
type textarea "x"
type textarea "Scale your flag-driven development and experimentation with more"
type textarea "x"
type textarea "Scale your flag-driven development and experimentation with more e"
type textarea "x"
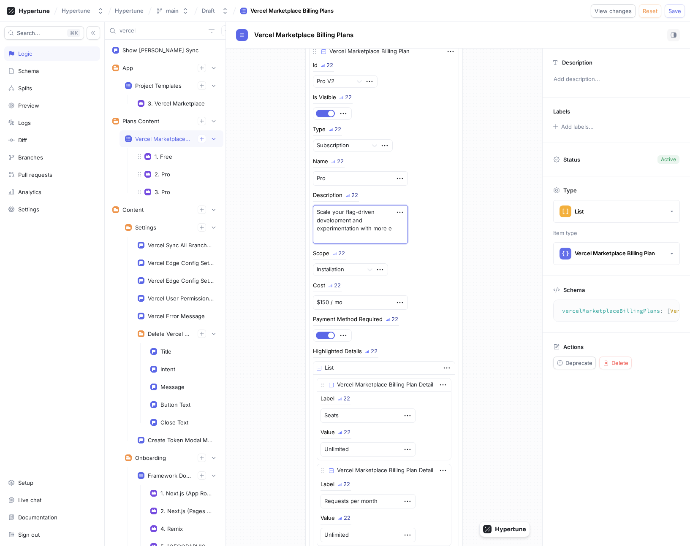
type textarea "Scale your flag-driven development and experimentation with more ee"
type textarea "x"
type textarea "Scale your flag-driven development and experimentation with more"
type textarea "x"
type textarea "Scale your flag-driven development and experimentation with"
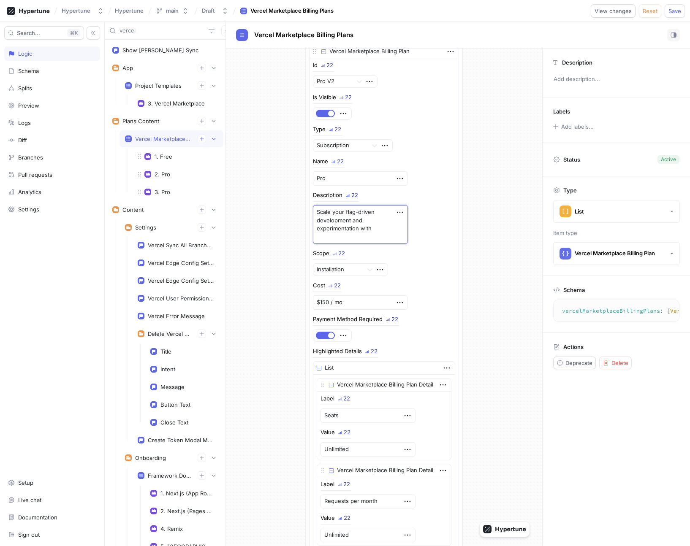
type textarea "x"
type textarea "Scale your flag-driven development and experimentation"
type textarea "x"
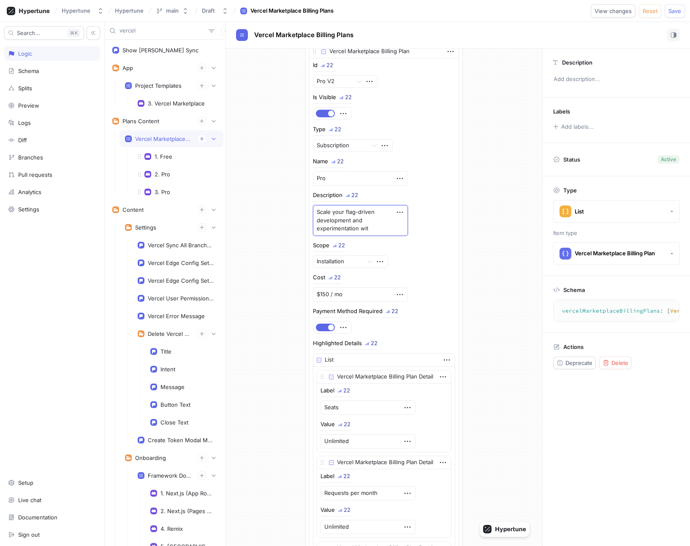
type textarea "Scale your flag-driven development and experimentation with"
type textarea "x"
type textarea "Scale your flag-driven development and experimentation with p"
type textarea "x"
type textarea "Scale your flag-driven development and experimentation with pu"
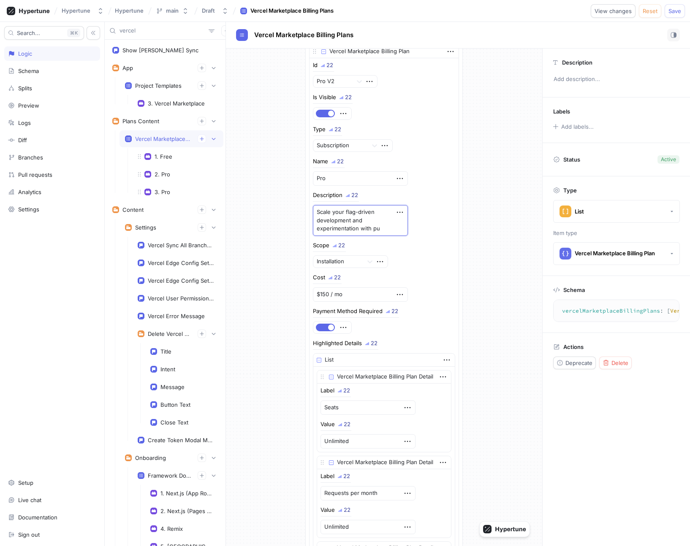
type textarea "x"
type textarea "Scale your flag-driven development and experimentation with pul"
type textarea "x"
click at [284, 240] on div "List Vercel Marketplace Billing Plan Id 22 Free Is Visible 22 Type 22 Subscript…" at bounding box center [384, 547] width 316 height 3356
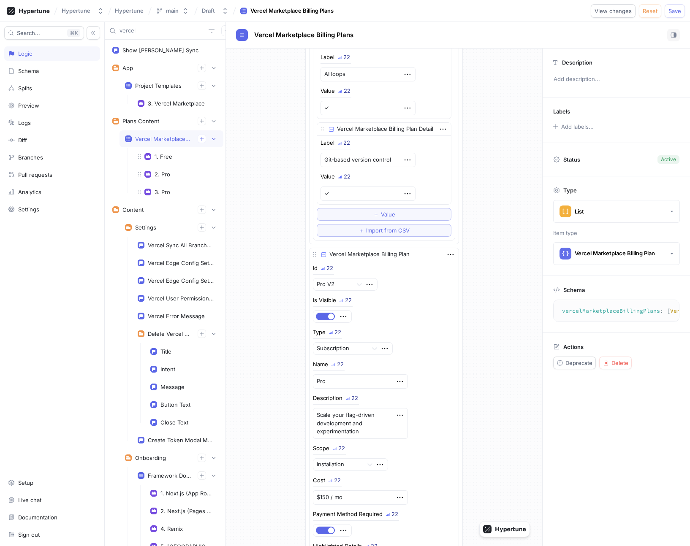
scroll to position [1167, 0]
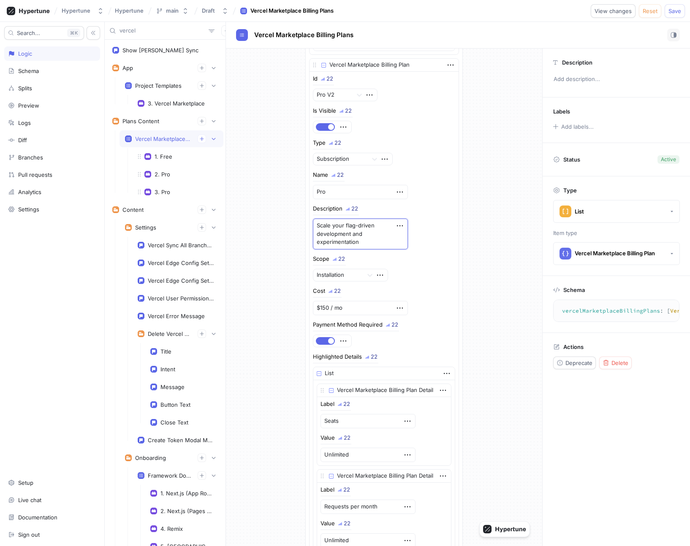
click at [372, 244] on textarea "Scale your flag-driven development and experimentation" at bounding box center [360, 234] width 95 height 31
drag, startPoint x: 366, startPoint y: 244, endPoint x: 346, endPoint y: 227, distance: 26.3
click at [346, 227] on textarea "Scale your flag-driven development and experimentation" at bounding box center [360, 234] width 95 height 31
click at [360, 245] on textarea "Scale your flag-driven development and experimentation" at bounding box center [360, 234] width 95 height 31
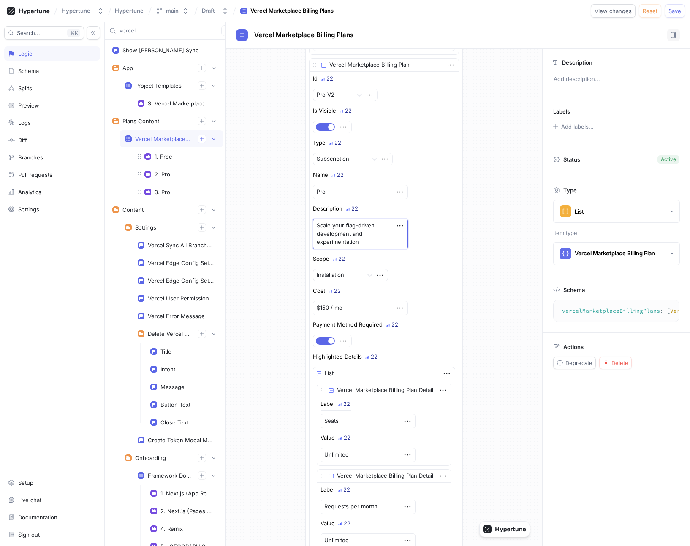
click at [350, 235] on textarea "Scale your flag-driven development and experimentation" at bounding box center [360, 234] width 95 height 31
click at [360, 244] on textarea "Scale your flag-driven development and experimentation" at bounding box center [360, 234] width 95 height 31
drag, startPoint x: 361, startPoint y: 245, endPoint x: 345, endPoint y: 227, distance: 23.9
click at [345, 227] on textarea "Scale your flag-driven development and experimentation" at bounding box center [360, 234] width 95 height 31
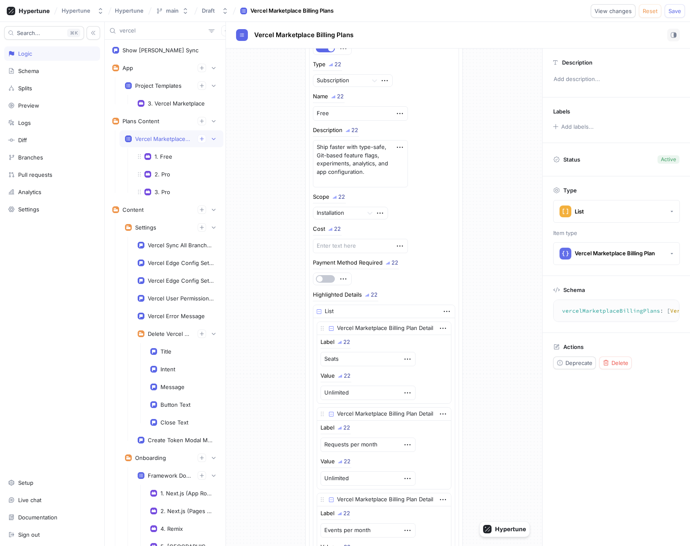
scroll to position [92, 0]
click at [363, 182] on textarea "Ship faster with type-safe, Git-based feature flags, experiments, analytics, an…" at bounding box center [360, 164] width 95 height 47
click at [345, 150] on textarea "Ship faster with type-safe, Git-based feature flags, experiments, analytics, an…" at bounding box center [360, 164] width 95 height 47
click at [362, 150] on textarea "Ship faster with type-safe, Git-based feature flags, experiments, analytics, an…" at bounding box center [360, 164] width 95 height 47
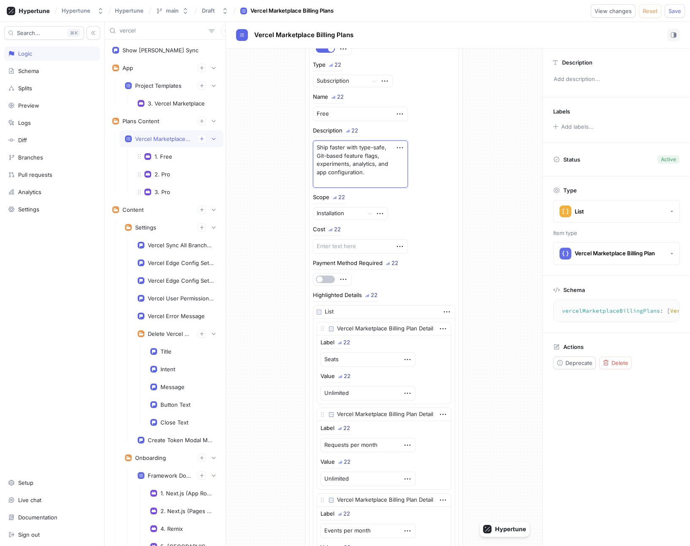
drag, startPoint x: 361, startPoint y: 150, endPoint x: 316, endPoint y: 150, distance: 44.7
click at [316, 150] on textarea "Ship faster with type-safe, Git-based feature flags, experiments, analytics, an…" at bounding box center [360, 164] width 95 height 47
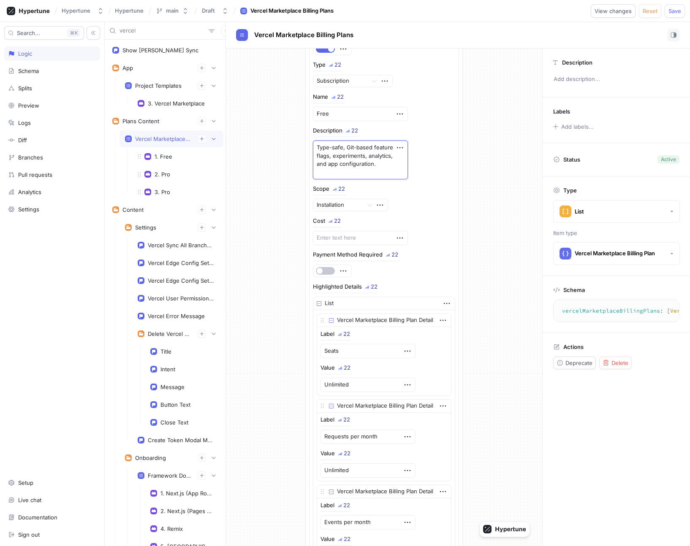
click at [358, 173] on textarea "Type-safe, Git-based feature flags, experiments, analytics, and app configurati…" at bounding box center [360, 160] width 95 height 39
click at [380, 175] on textarea "Type-safe, Git-based feature flags, experiments, analytics, and app configurati…" at bounding box center [360, 160] width 95 height 39
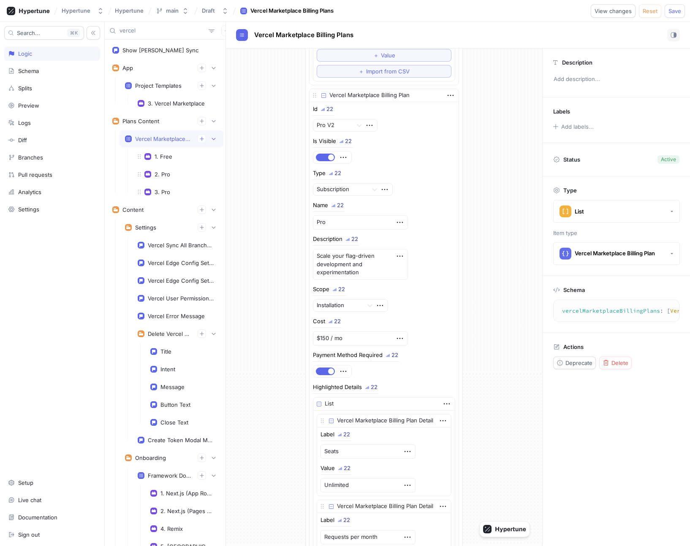
scroll to position [1172, 0]
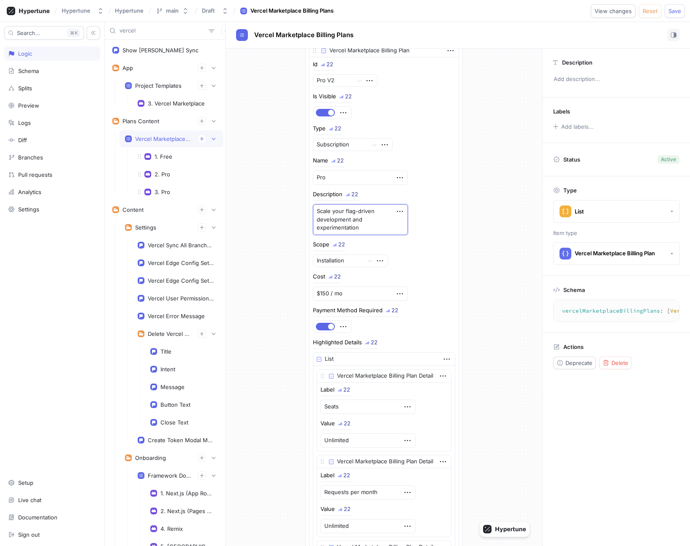
click at [346, 224] on textarea "Scale your flag-driven development and experimentation" at bounding box center [360, 219] width 95 height 31
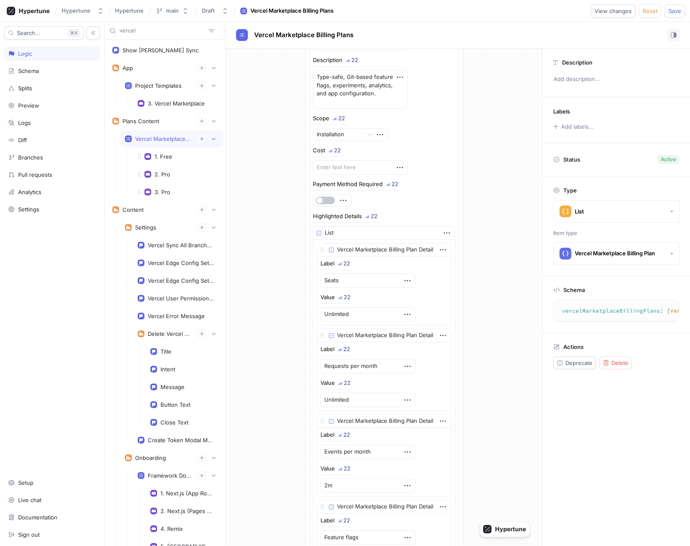
scroll to position [157, 0]
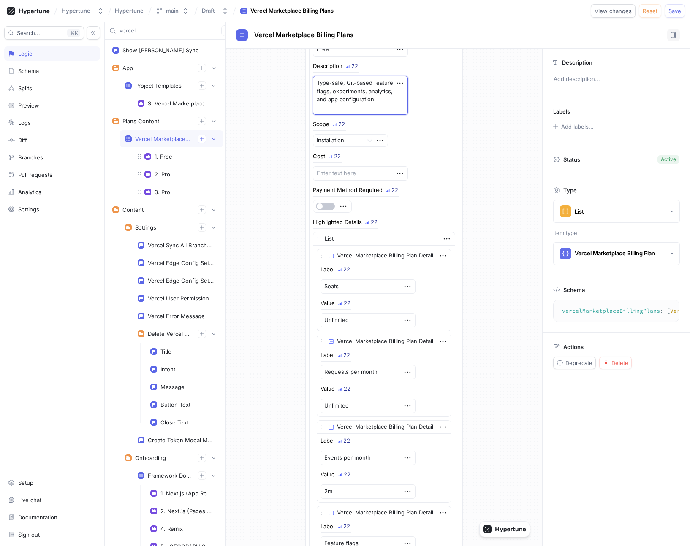
click at [364, 110] on textarea "Type-safe, Git-based feature flags, experiments, analytics, and app configurati…" at bounding box center [360, 95] width 95 height 39
click at [429, 133] on div "Scope 22 Installation" at bounding box center [384, 134] width 142 height 25
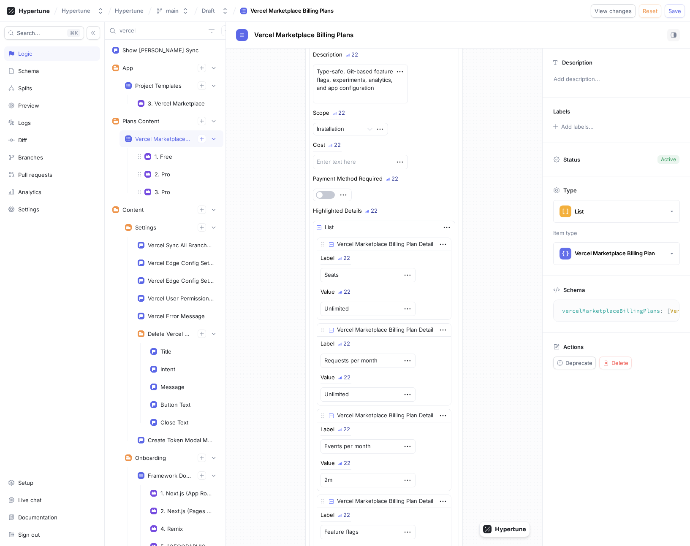
scroll to position [158, 0]
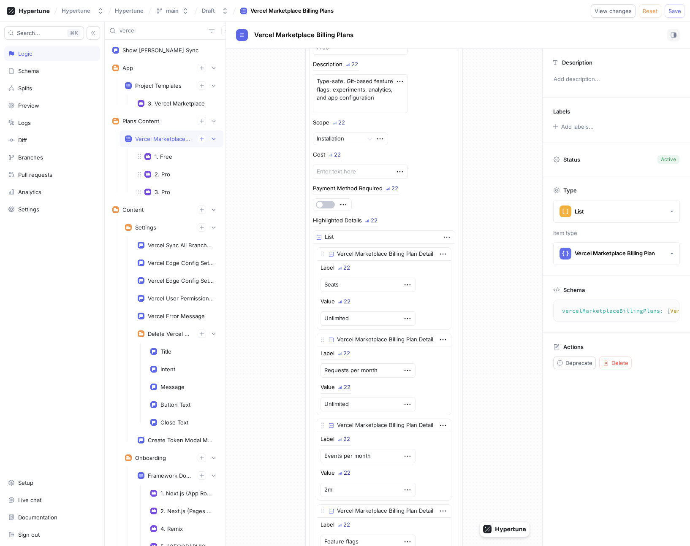
click at [406, 111] on div "Description 22 Type-safe, Git-based feature flags, experiments, analytics, and …" at bounding box center [384, 87] width 142 height 51
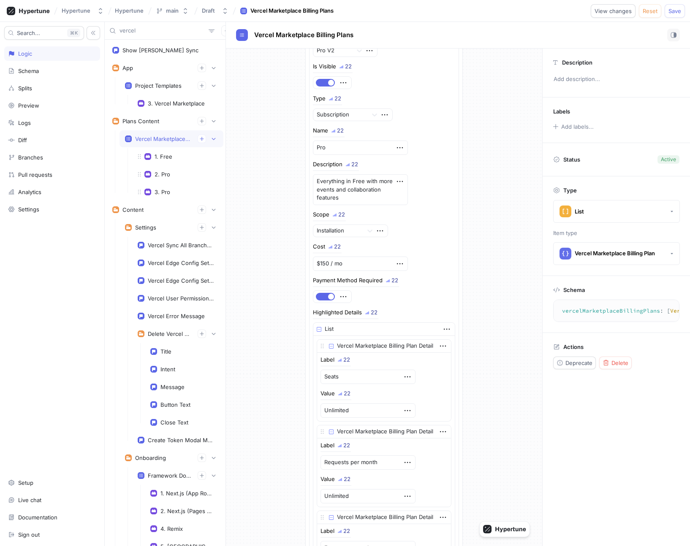
scroll to position [1205, 0]
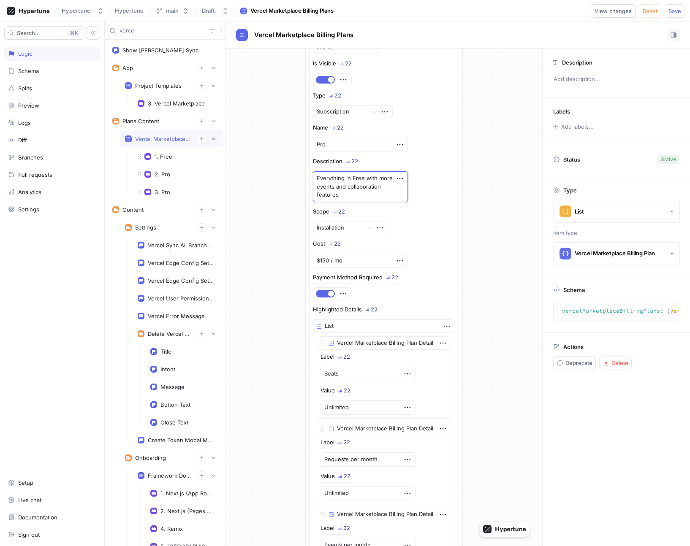
click at [376, 193] on textarea "Everything in Free with more events and collaboration features" at bounding box center [360, 186] width 95 height 31
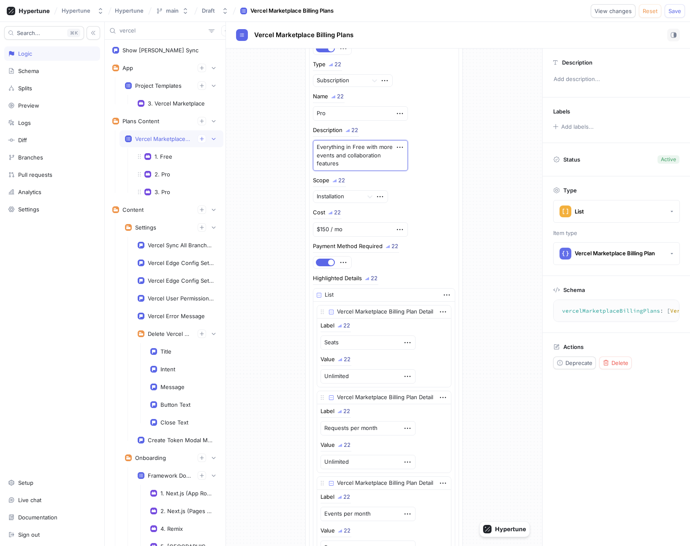
click at [540, 7] on button "View changes" at bounding box center [612, 11] width 45 height 14
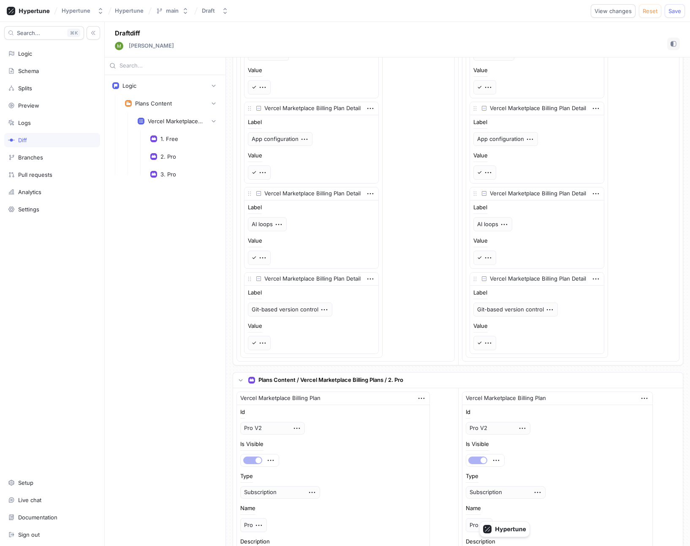
scroll to position [203, 0]
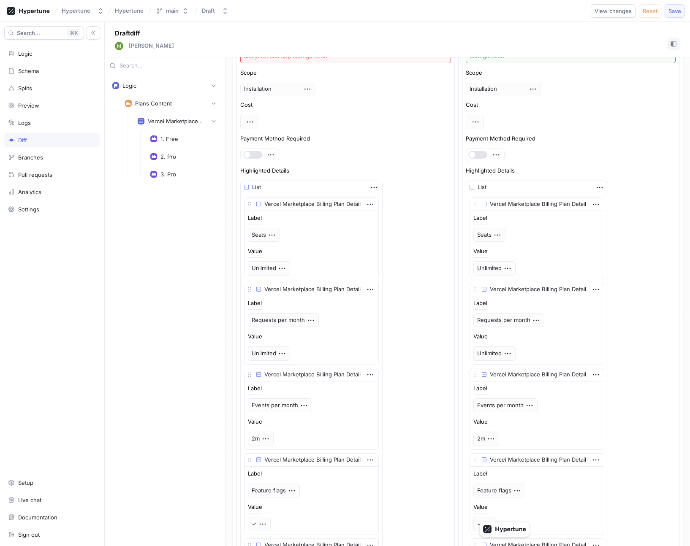
click at [540, 11] on span "Save" at bounding box center [674, 10] width 13 height 5
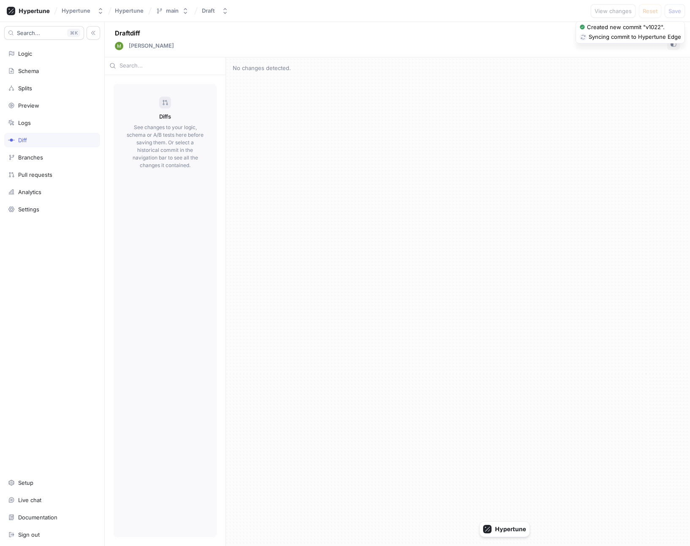
scroll to position [0, 0]
click at [63, 57] on div "Logic" at bounding box center [52, 53] width 96 height 14
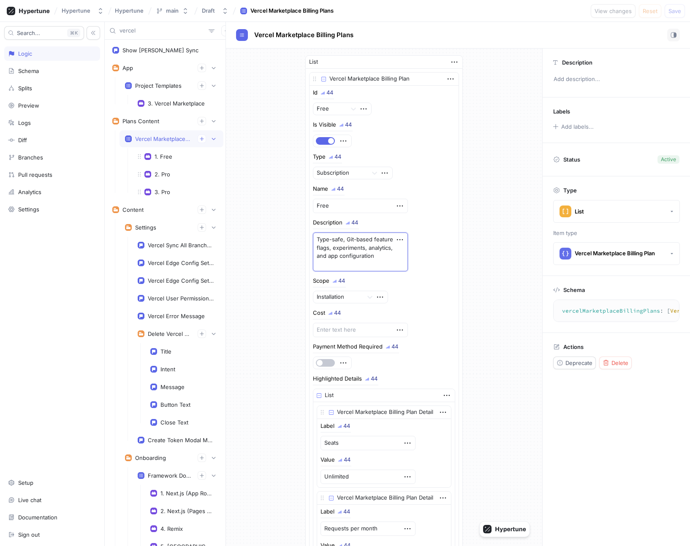
click at [346, 252] on textarea "Type-safe, Git-based feature flags, experiments, analytics, and app configurati…" at bounding box center [360, 252] width 95 height 39
click at [347, 235] on textarea "Type-safe, Git-based feature flags, experiments, analytics, and app configurati…" at bounding box center [360, 252] width 95 height 39
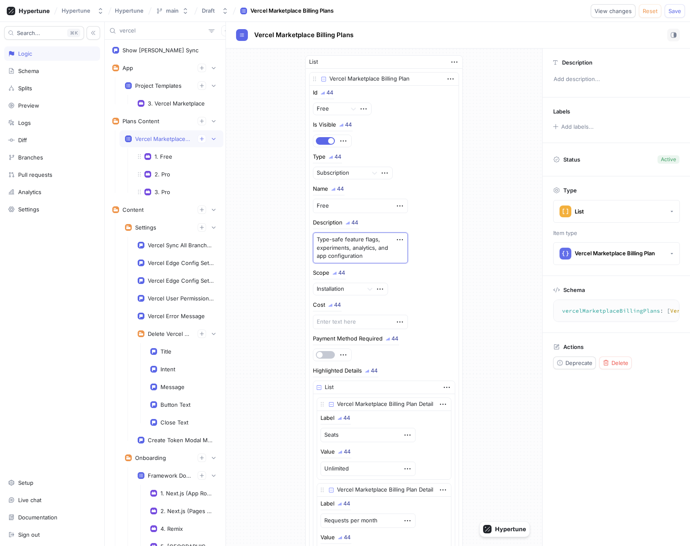
click at [356, 257] on textarea "Type-safe feature flags, experiments, analytics, and app configuration" at bounding box center [360, 248] width 95 height 31
click at [377, 258] on textarea "Type-safe feature flags, experiments, analytics, and app configuration" at bounding box center [360, 248] width 95 height 31
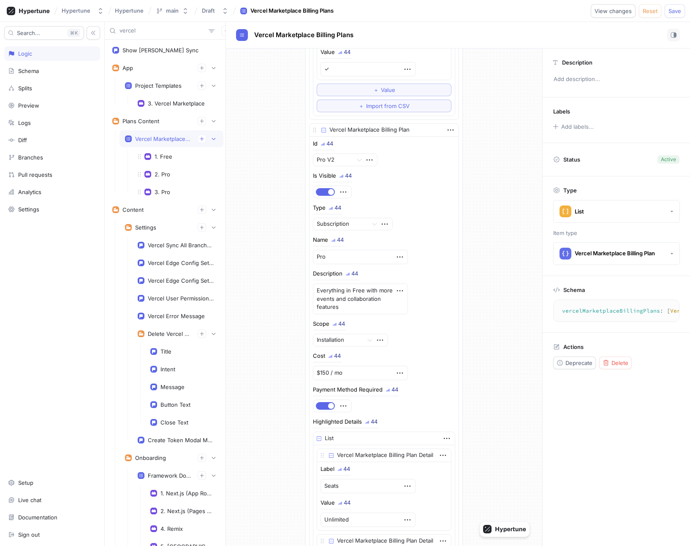
scroll to position [1141, 0]
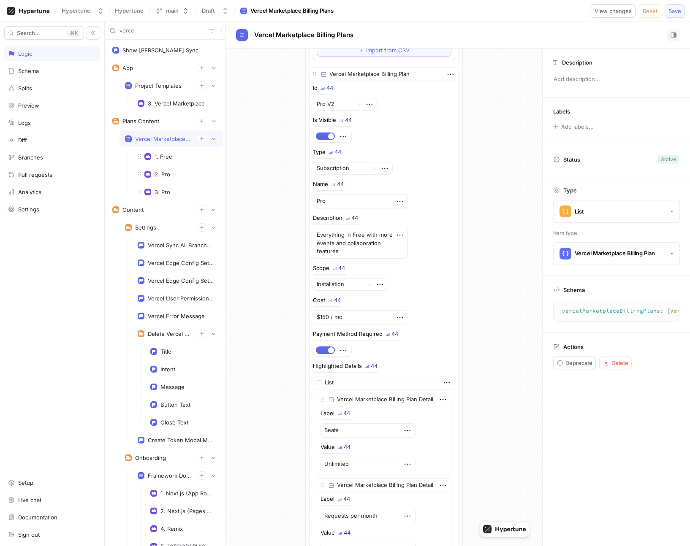
click at [540, 16] on button "Save" at bounding box center [674, 11] width 20 height 14
click at [540, 13] on span "View changes" at bounding box center [604, 10] width 37 height 5
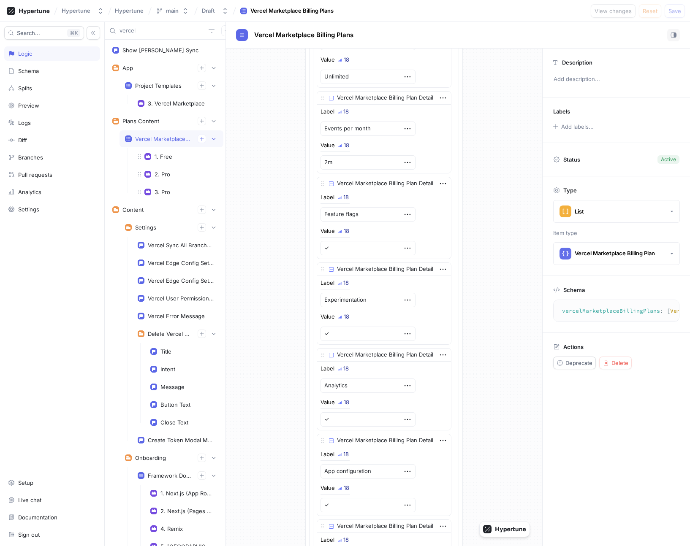
scroll to position [642, 0]
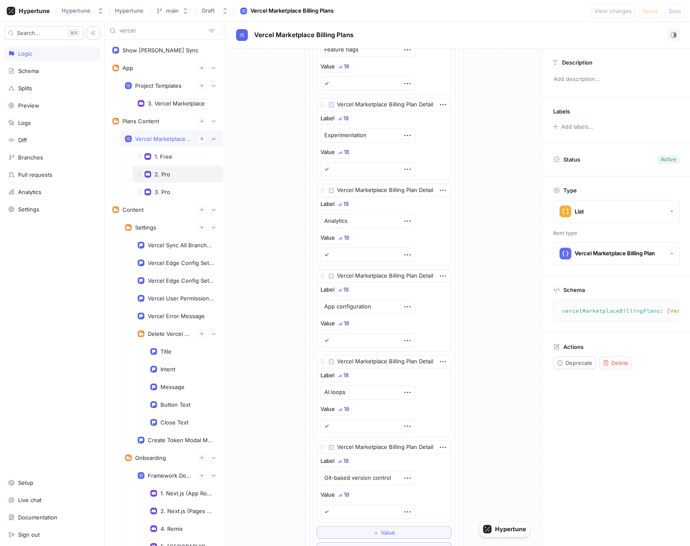
click at [144, 173] on span at bounding box center [140, 175] width 14 height 14
click at [195, 179] on div "2. Pro" at bounding box center [177, 174] width 91 height 17
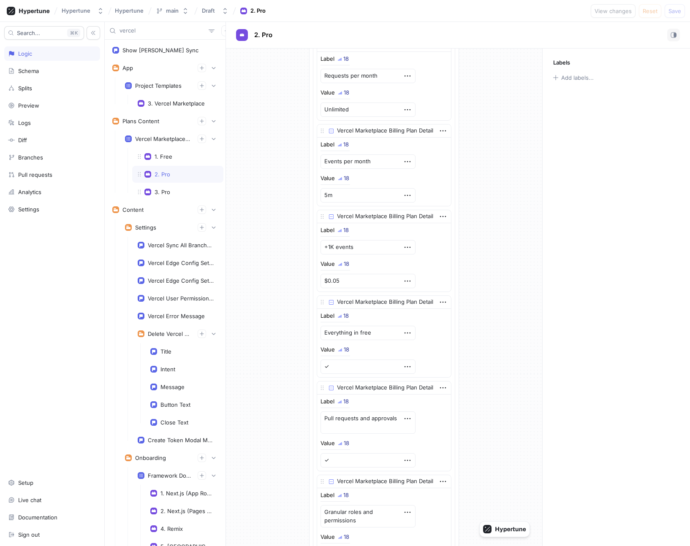
scroll to position [480, 0]
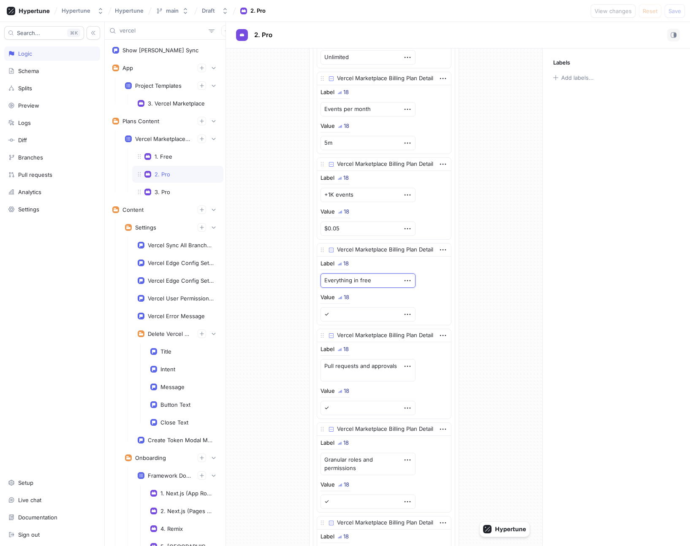
click at [386, 277] on textarea "Everything in free" at bounding box center [367, 280] width 95 height 14
click at [540, 11] on button "Save" at bounding box center [674, 11] width 20 height 14
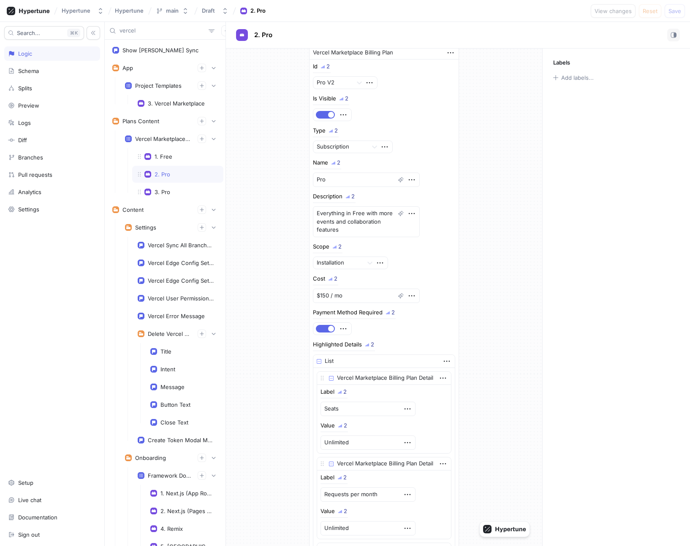
scroll to position [0, 0]
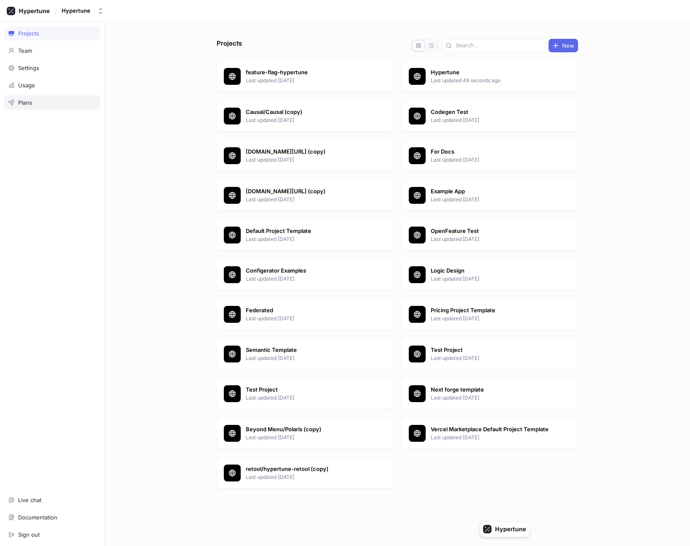
click at [62, 104] on div "Plans" at bounding box center [52, 102] width 88 height 7
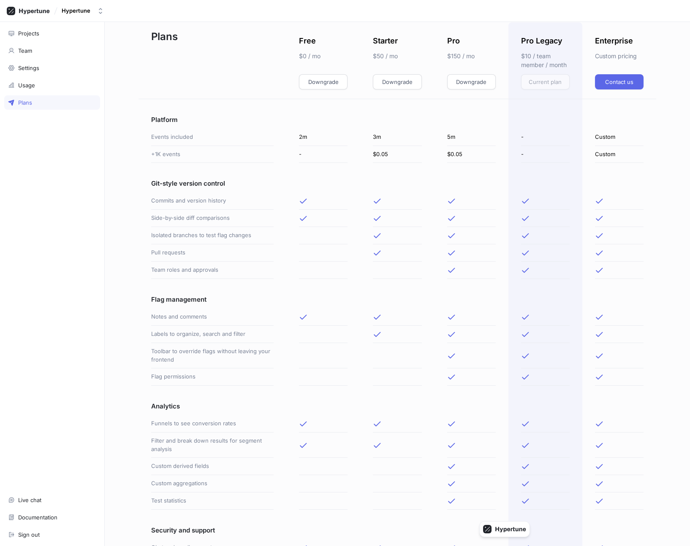
scroll to position [17, 0]
drag, startPoint x: 371, startPoint y: 254, endPoint x: 401, endPoint y: 254, distance: 30.8
click at [401, 254] on div at bounding box center [397, 252] width 74 height 17
click at [401, 254] on div at bounding box center [397, 252] width 49 height 17
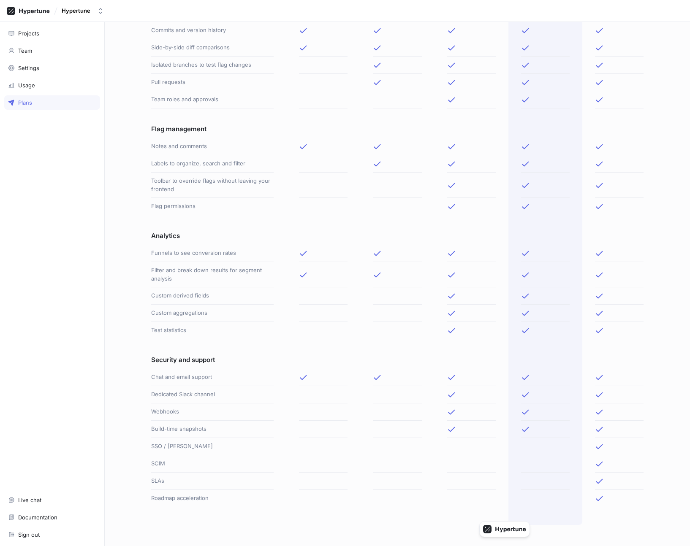
scroll to position [200, 0]
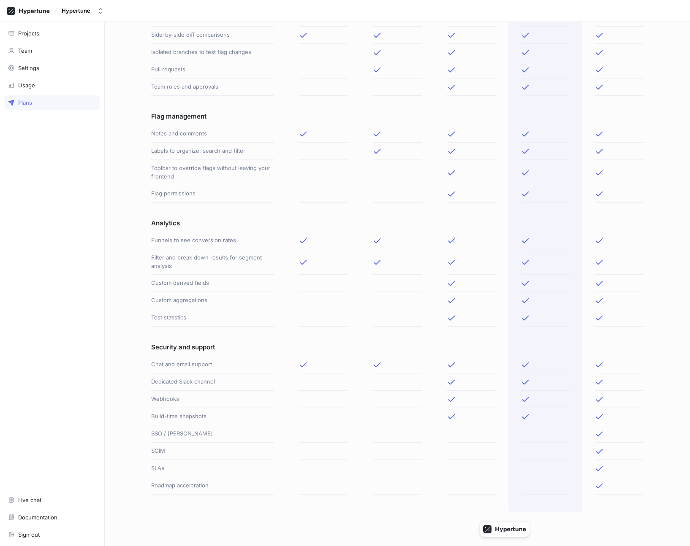
drag, startPoint x: 368, startPoint y: 264, endPoint x: 382, endPoint y: 264, distance: 13.1
click at [382, 264] on div at bounding box center [397, 261] width 74 height 25
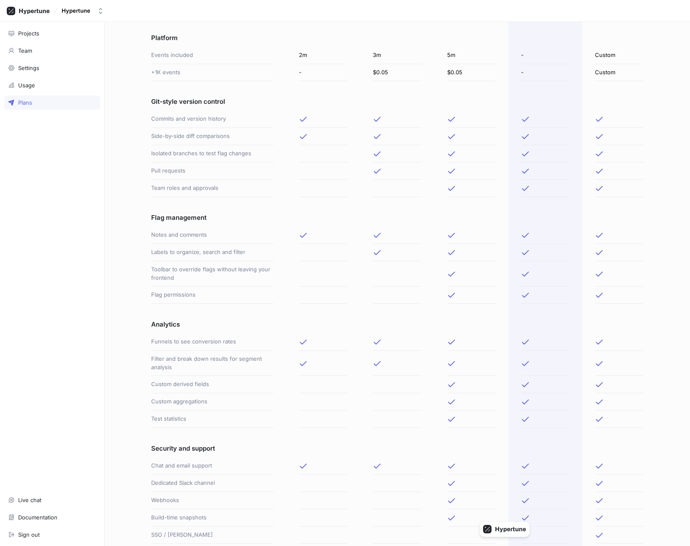
scroll to position [0, 0]
